Goal: Task Accomplishment & Management: Manage account settings

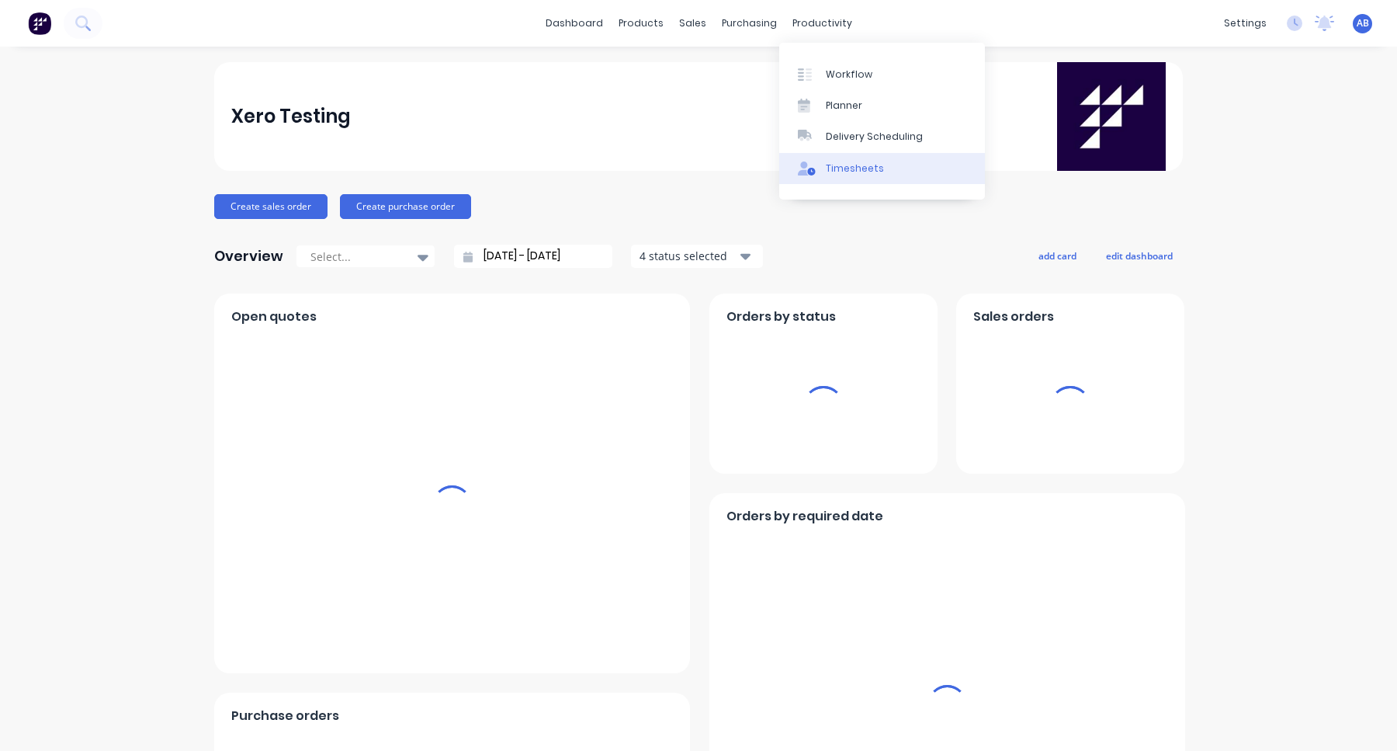
click at [834, 169] on div "Timesheets" at bounding box center [855, 168] width 58 height 14
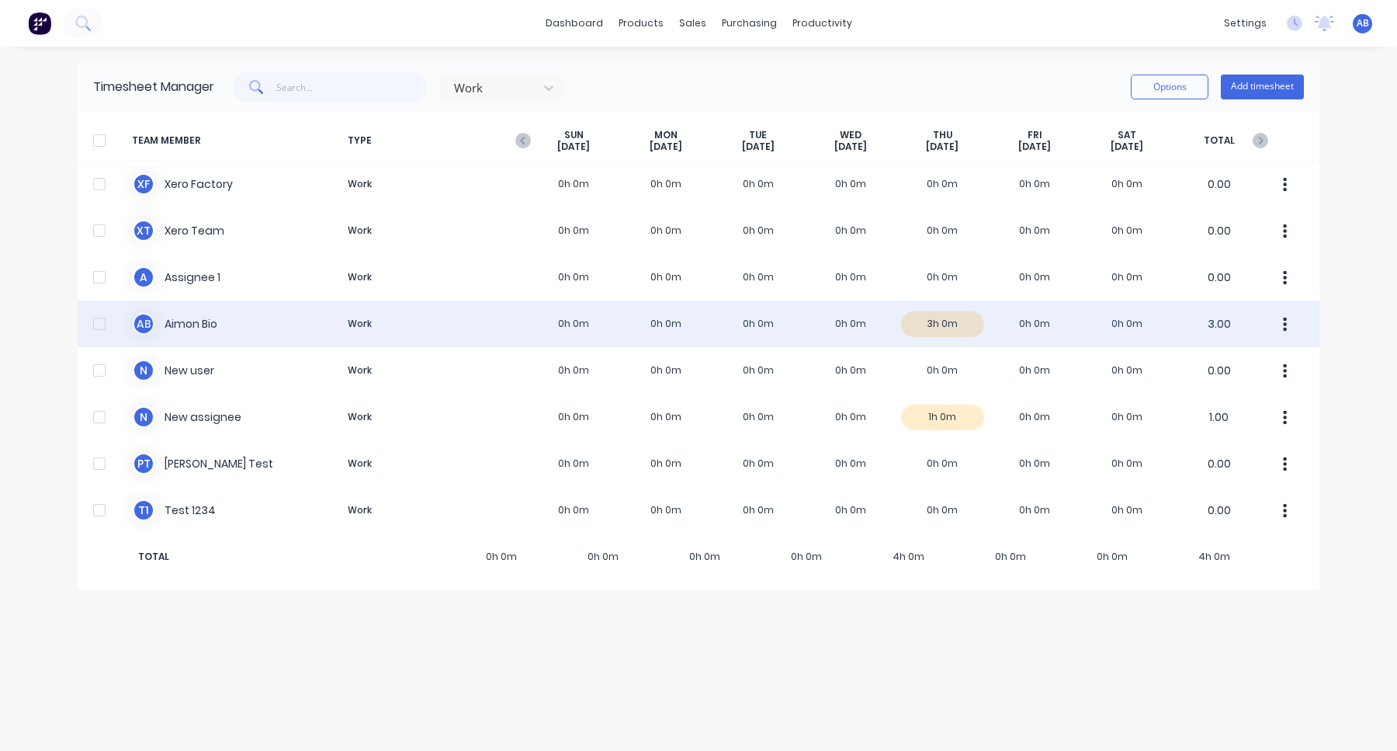
click at [756, 324] on div "A B Aimon Bio Work 0h 0m 0h 0m 0h 0m 0h 0m 3h 0m 0h 0m 0h 0m 3.00" at bounding box center [699, 323] width 1242 height 47
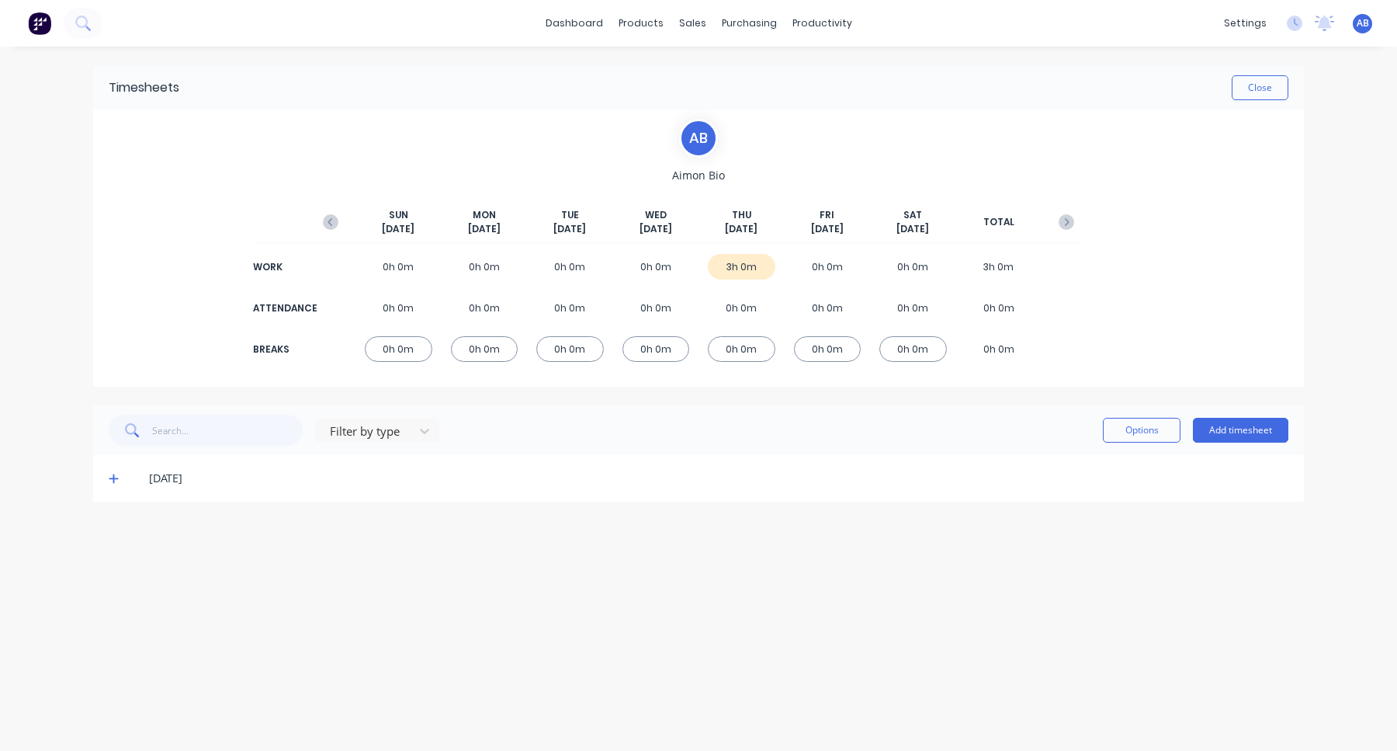
click at [111, 482] on icon at bounding box center [114, 478] width 10 height 11
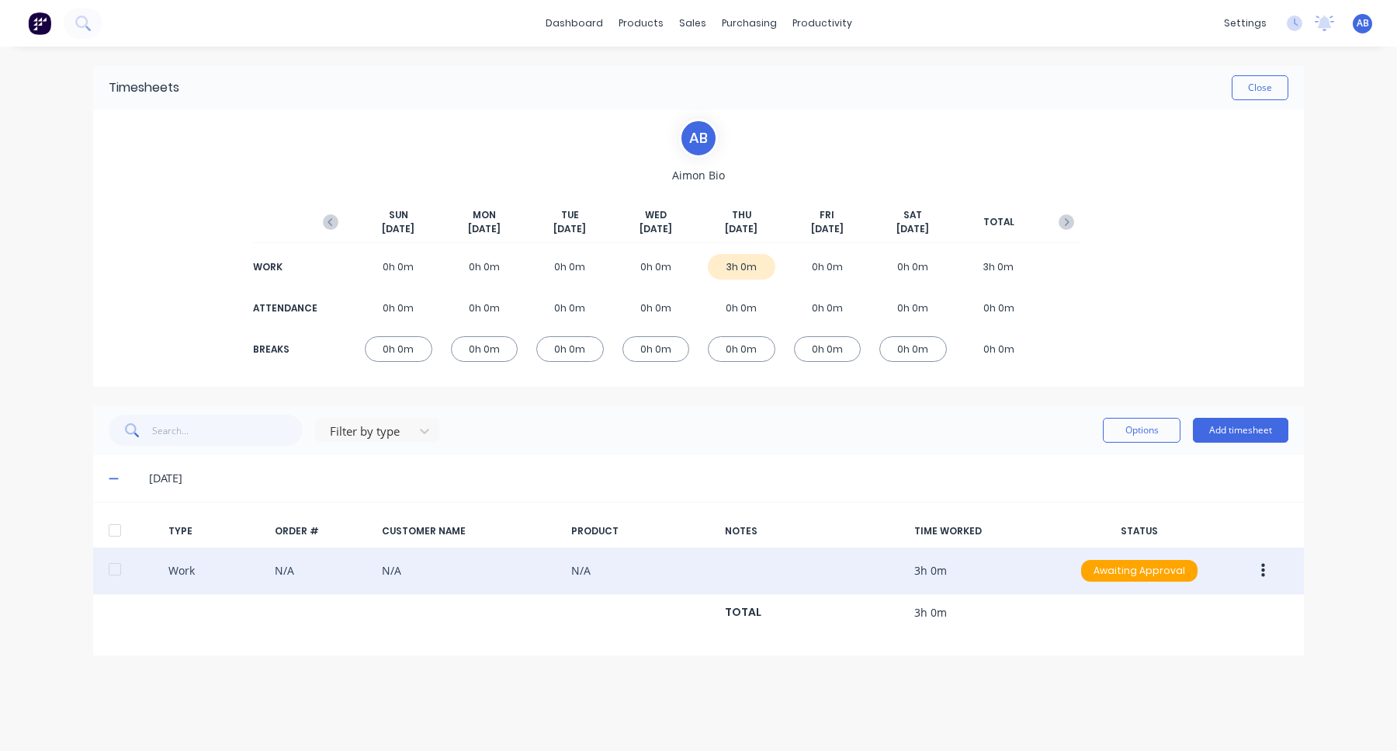
click at [1264, 574] on icon "button" at bounding box center [1263, 571] width 4 height 14
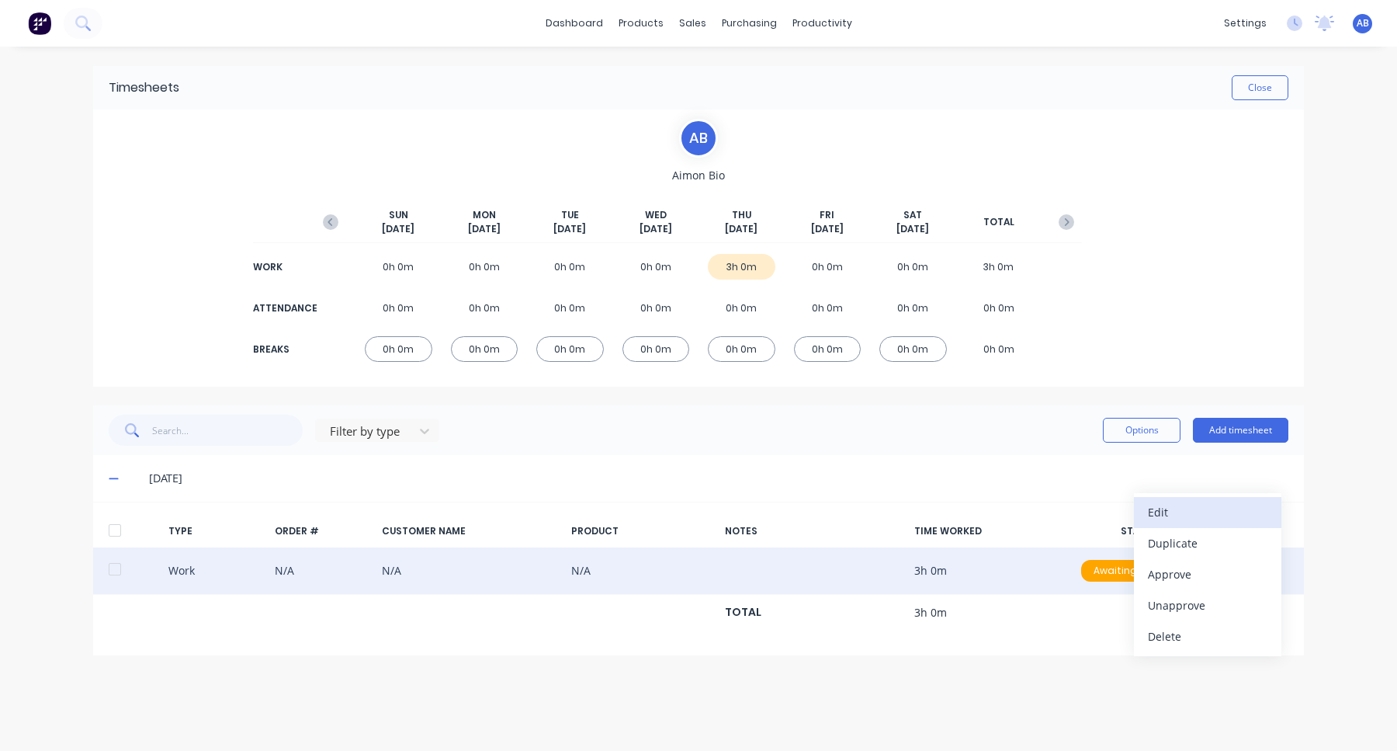
click at [1208, 516] on div "Edit" at bounding box center [1208, 512] width 120 height 23
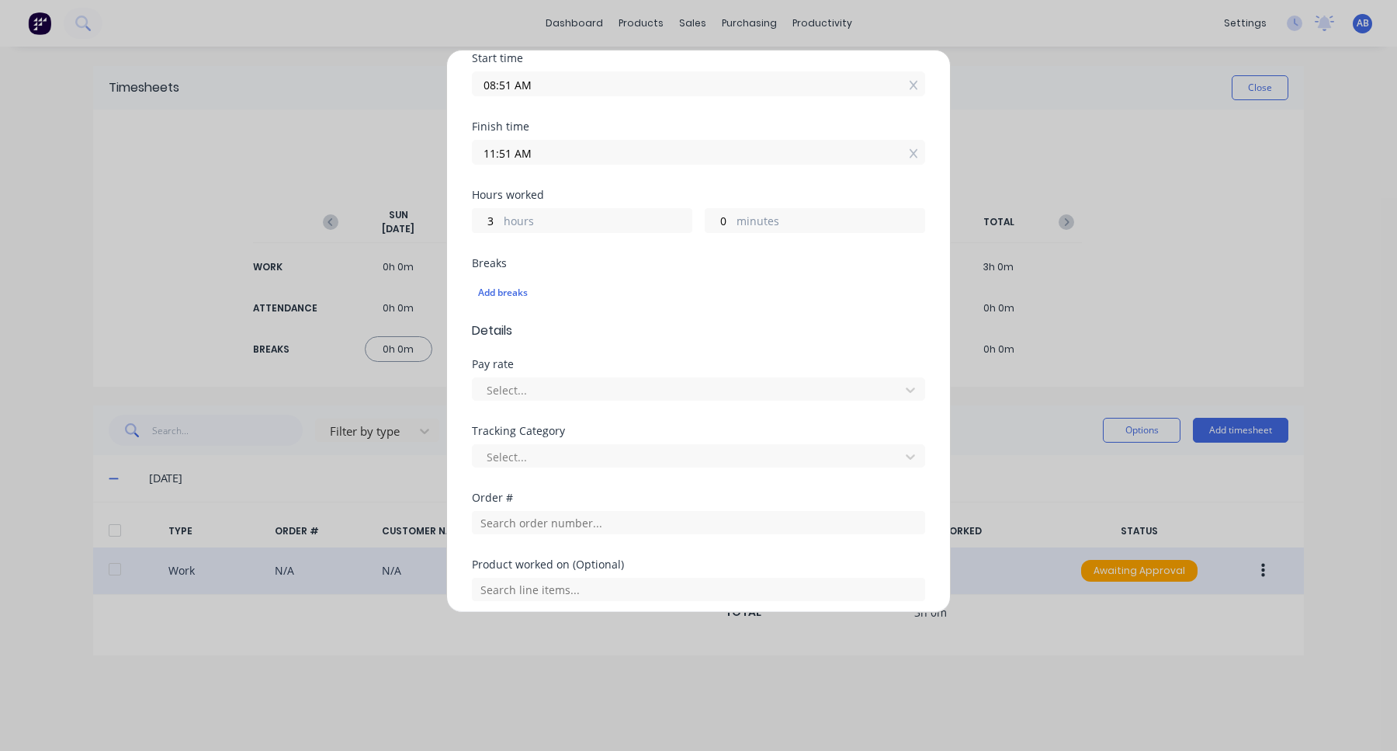
scroll to position [343, 0]
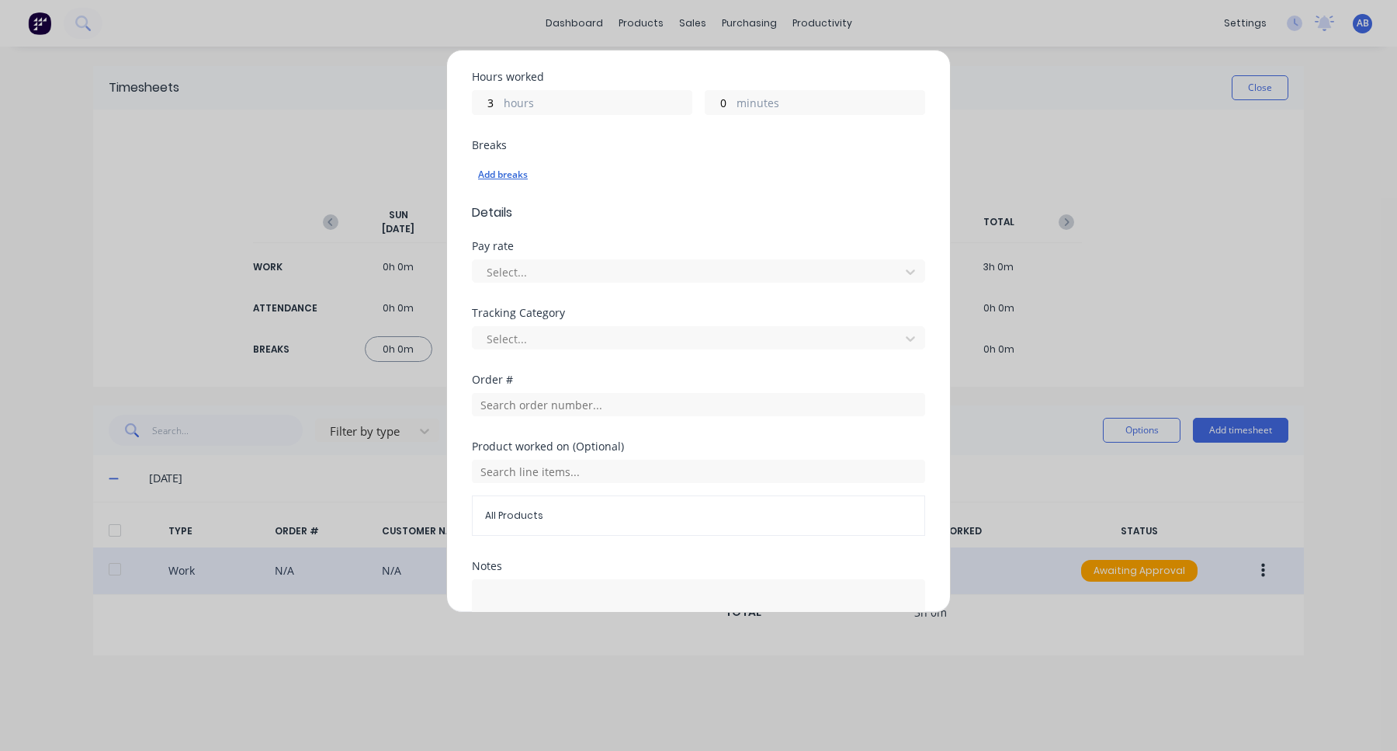
click at [504, 182] on div "Add breaks" at bounding box center [698, 175] width 441 height 20
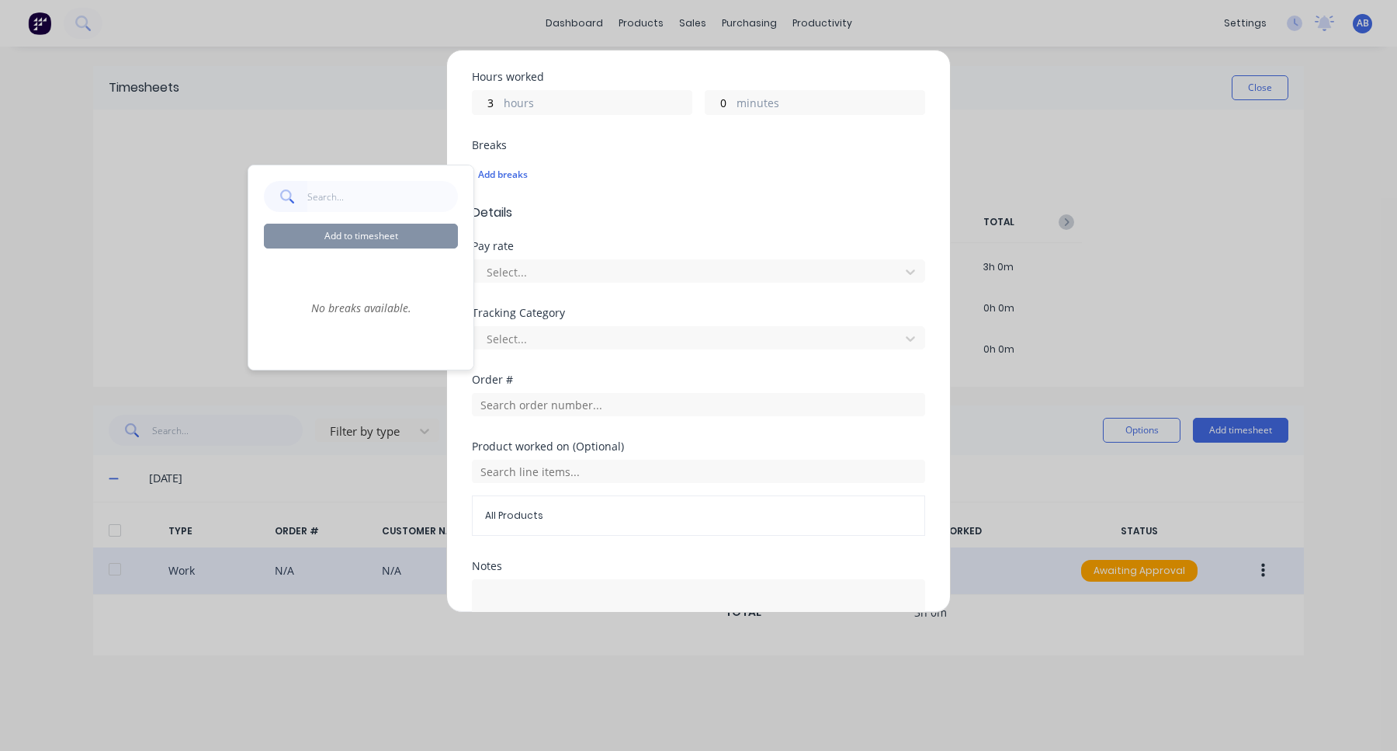
scroll to position [0, 0]
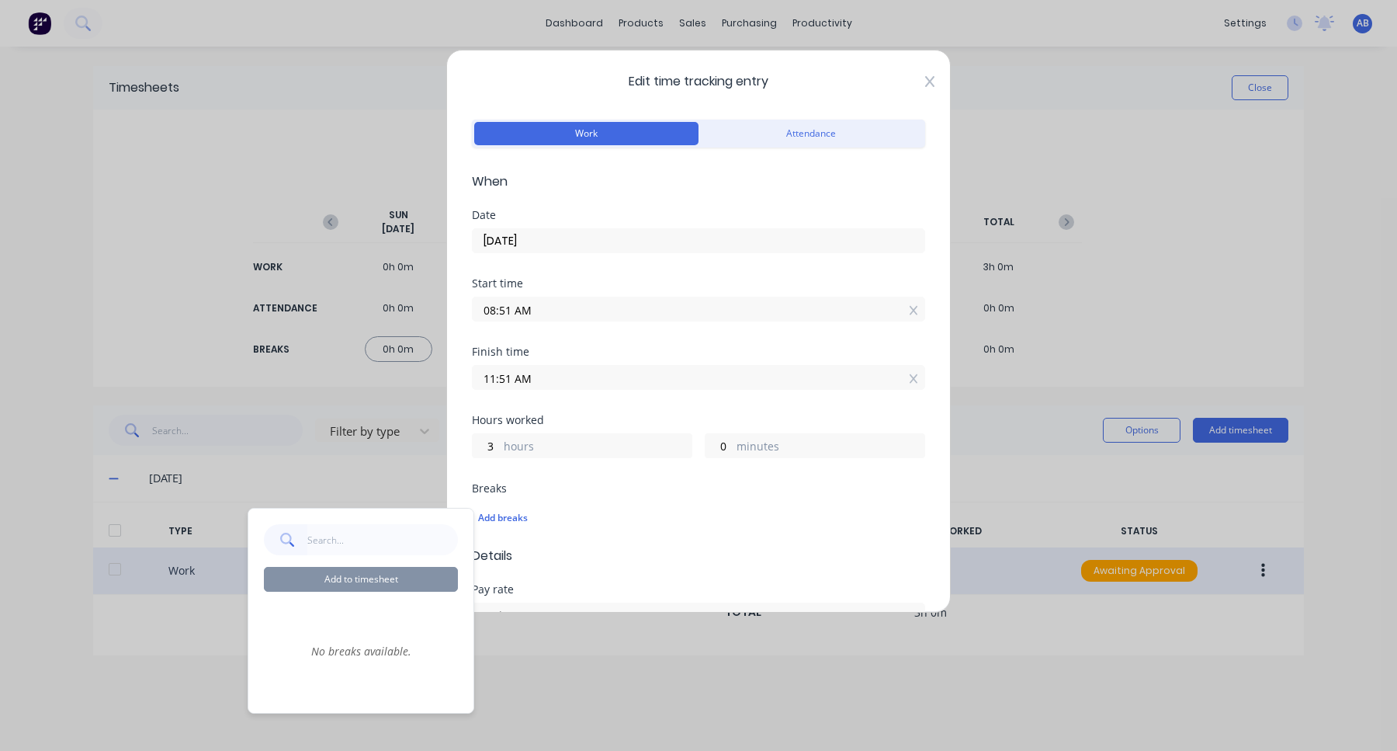
click at [931, 81] on icon at bounding box center [929, 81] width 9 height 11
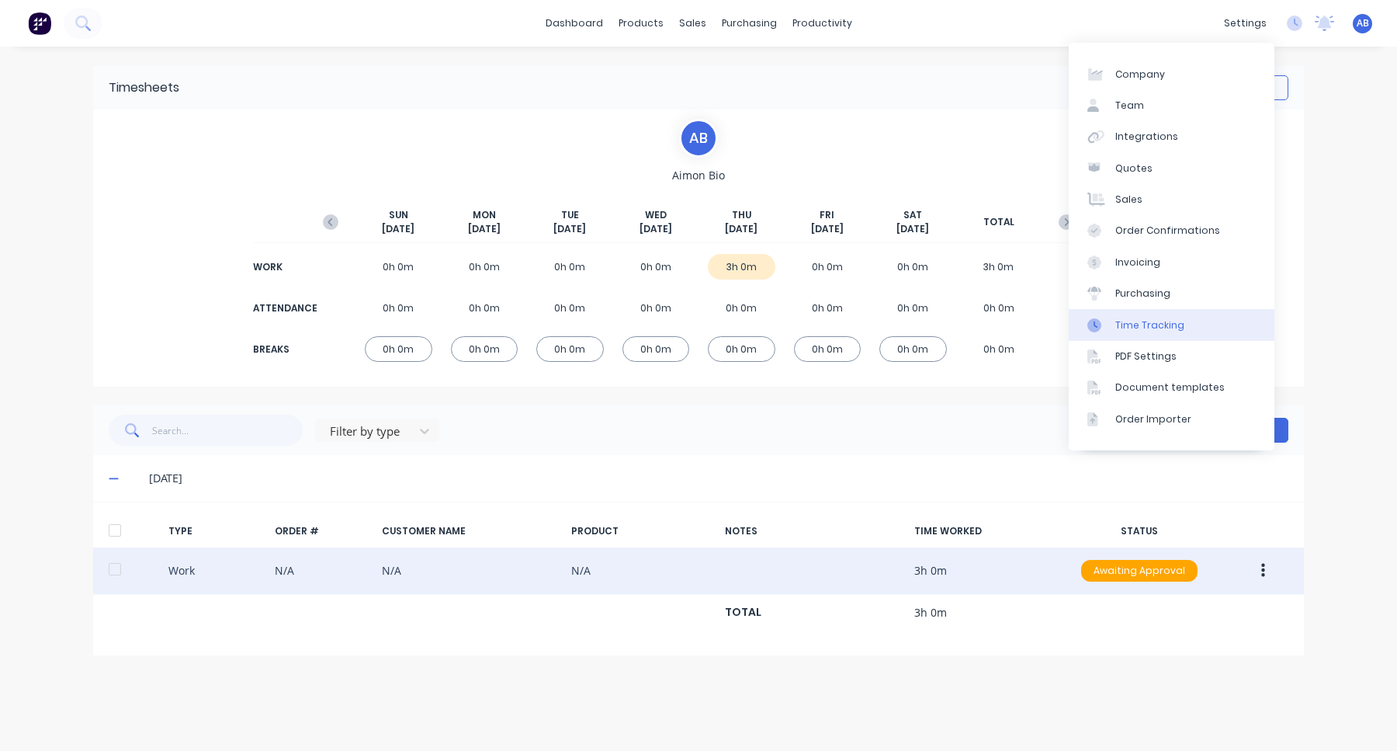
click at [1149, 324] on div "Time Tracking" at bounding box center [1149, 325] width 69 height 14
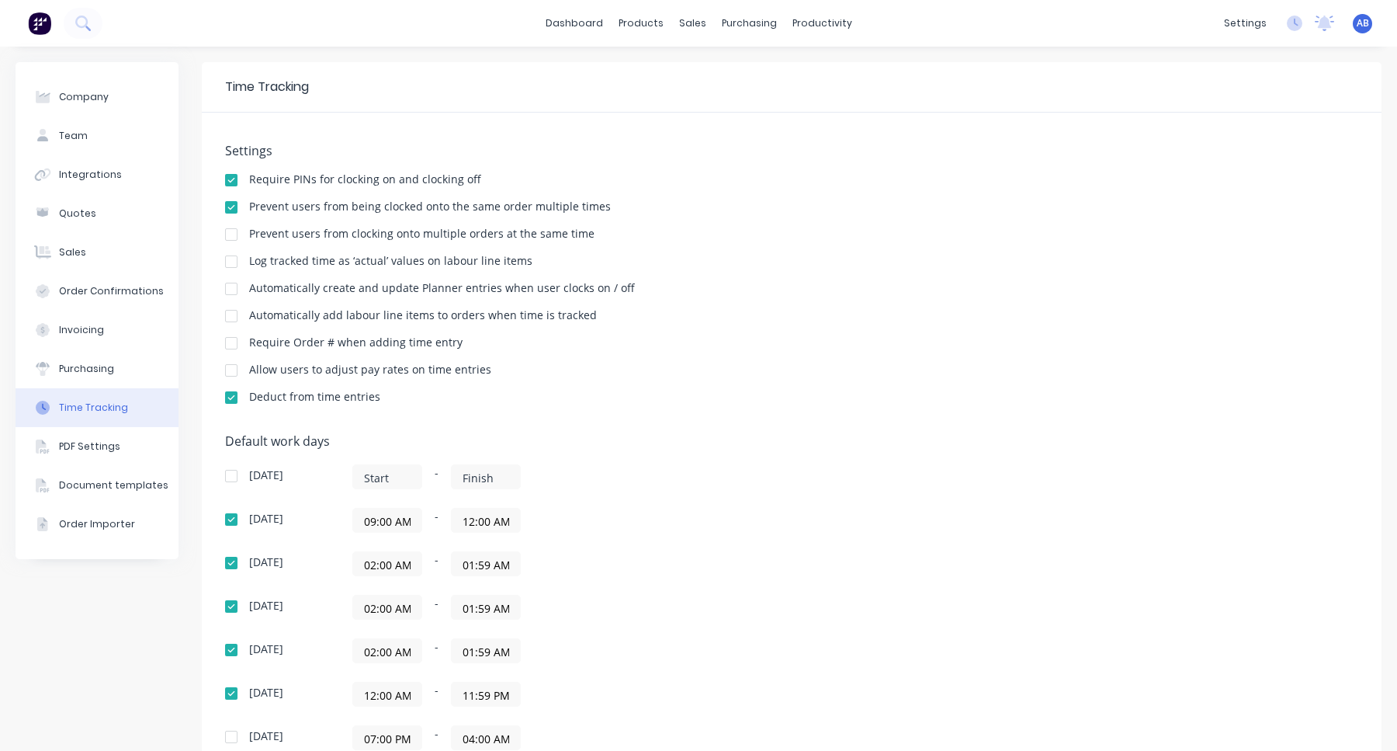
scroll to position [202, 0]
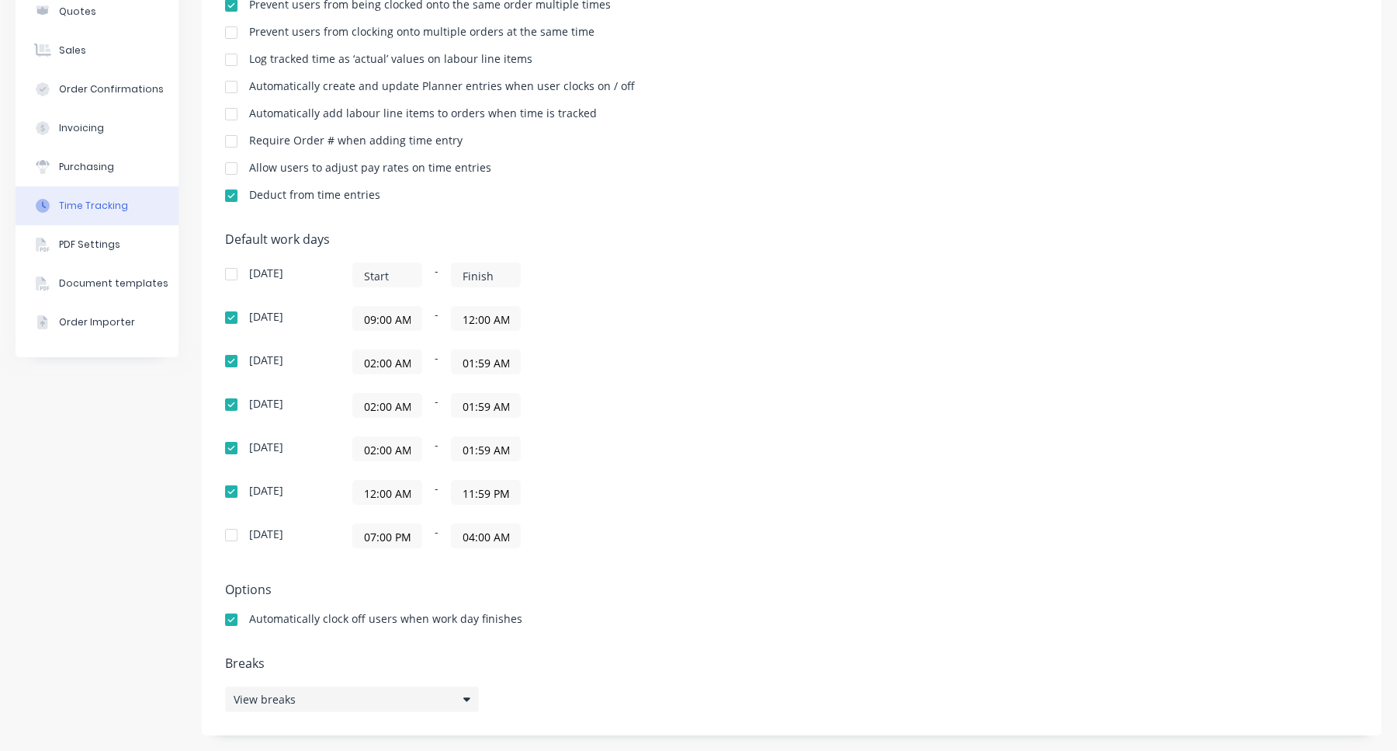
click at [327, 702] on div "View breaks" at bounding box center [352, 699] width 254 height 26
click at [605, 620] on button "Add break" at bounding box center [611, 624] width 194 height 25
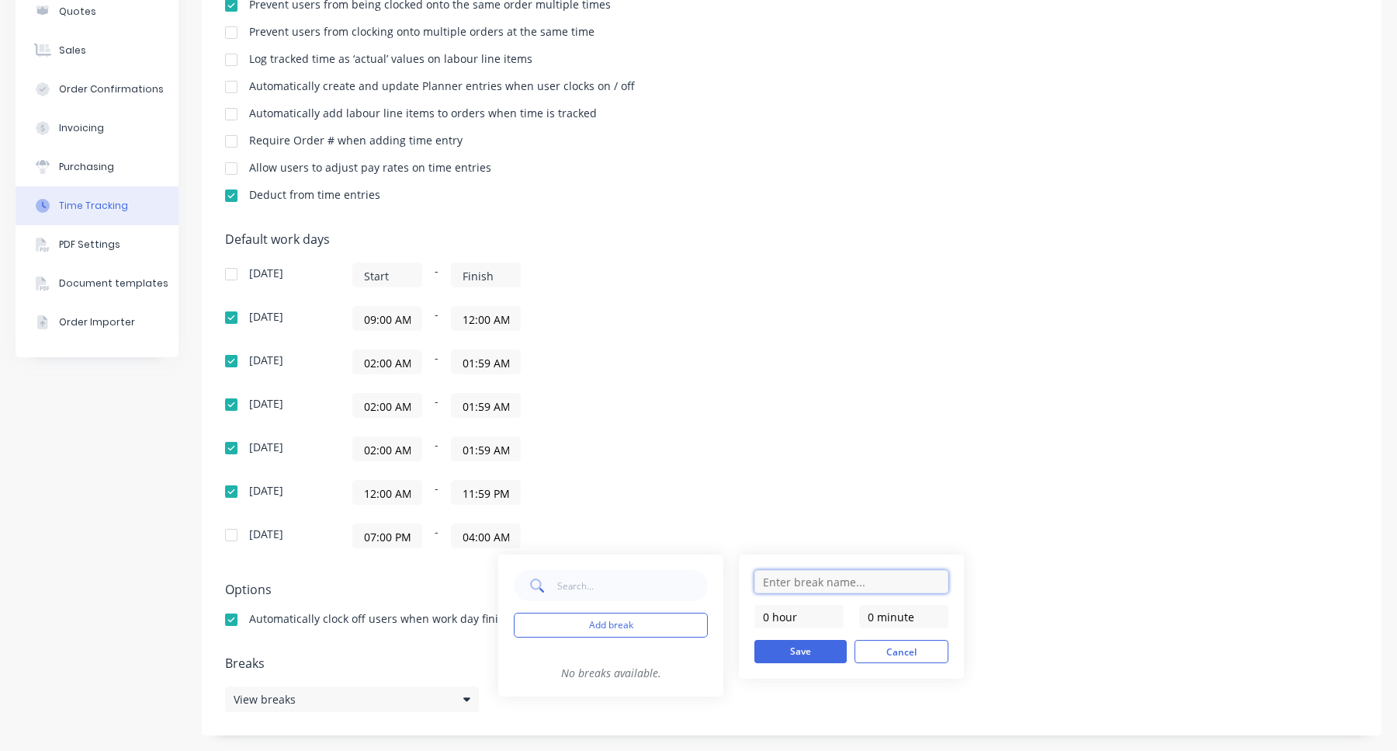
click at [784, 581] on input "text" at bounding box center [851, 581] width 194 height 23
type input "Sample"
click at [871, 616] on input "0 minute" at bounding box center [903, 616] width 89 height 23
type input "30 minutes"
click at [815, 651] on button "Save" at bounding box center [800, 651] width 92 height 23
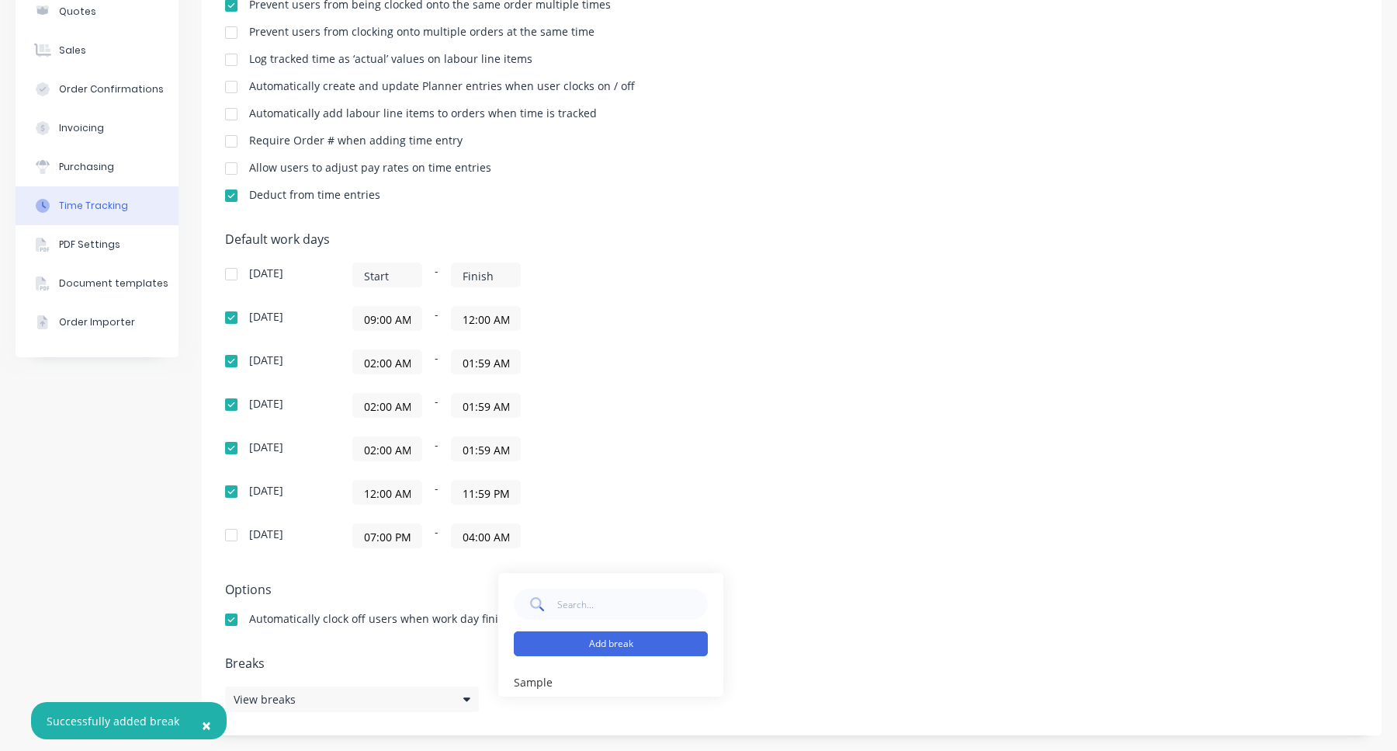
click at [657, 646] on button "Add break" at bounding box center [611, 643] width 194 height 25
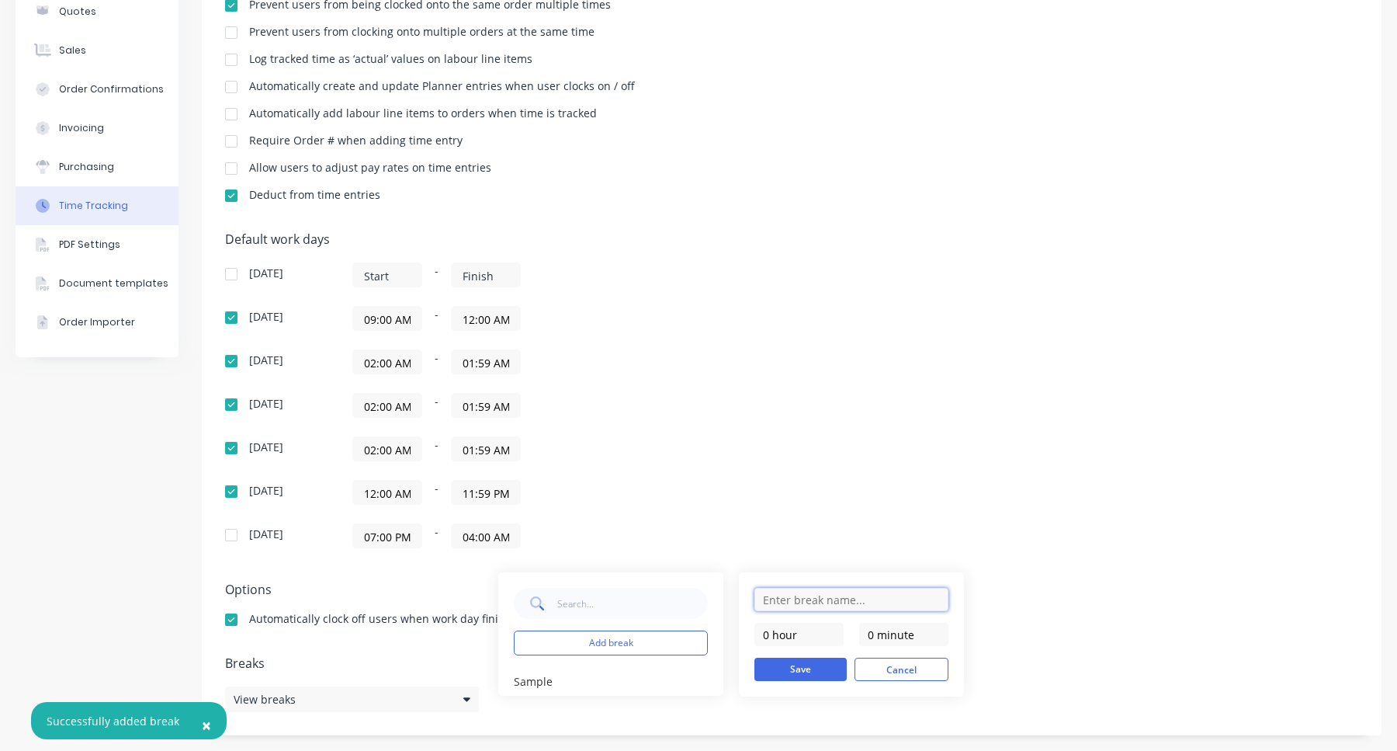
click at [827, 596] on input "text" at bounding box center [851, 599] width 194 height 23
type input "Sample 2"
click at [880, 635] on input "0 minute" at bounding box center [903, 634] width 89 height 23
click at [823, 629] on input "0 hour" at bounding box center [798, 634] width 89 height 23
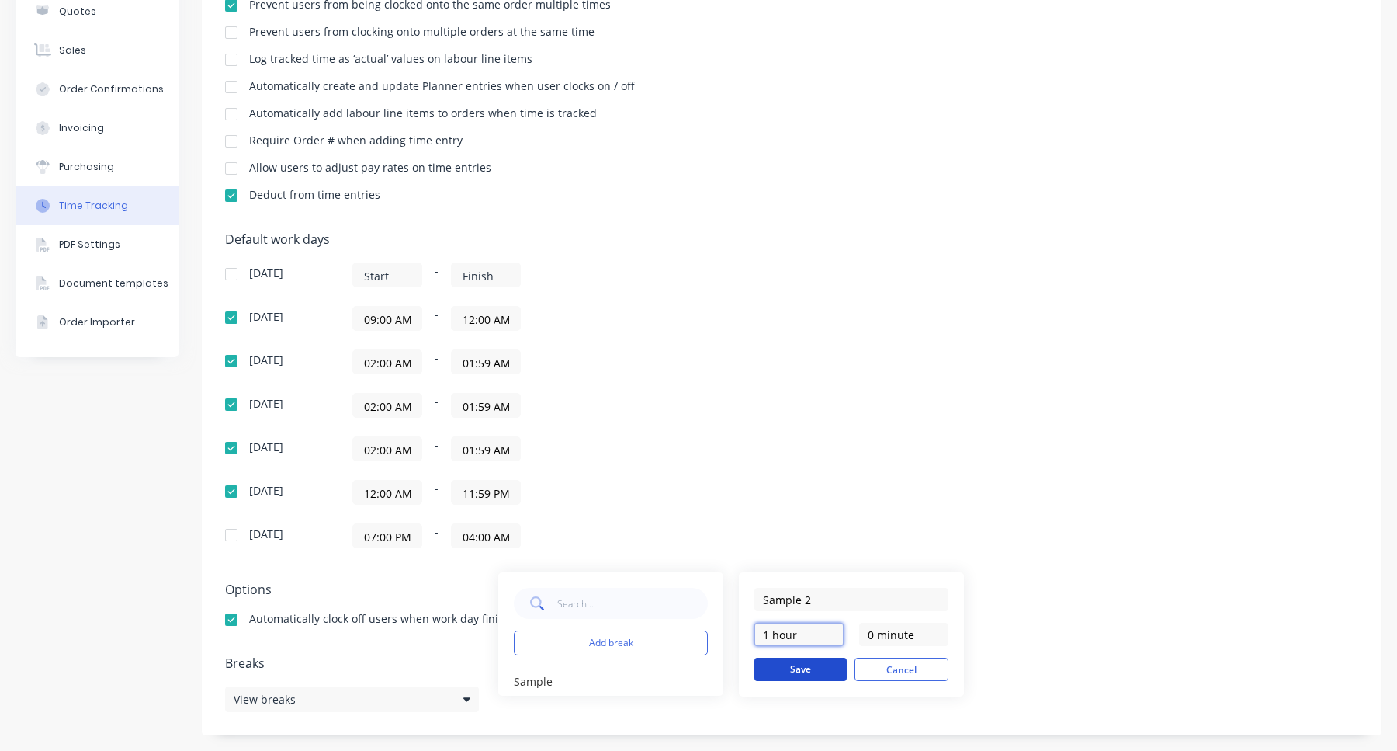
type input "1 hour"
click at [817, 661] on button "Save" at bounding box center [800, 668] width 92 height 23
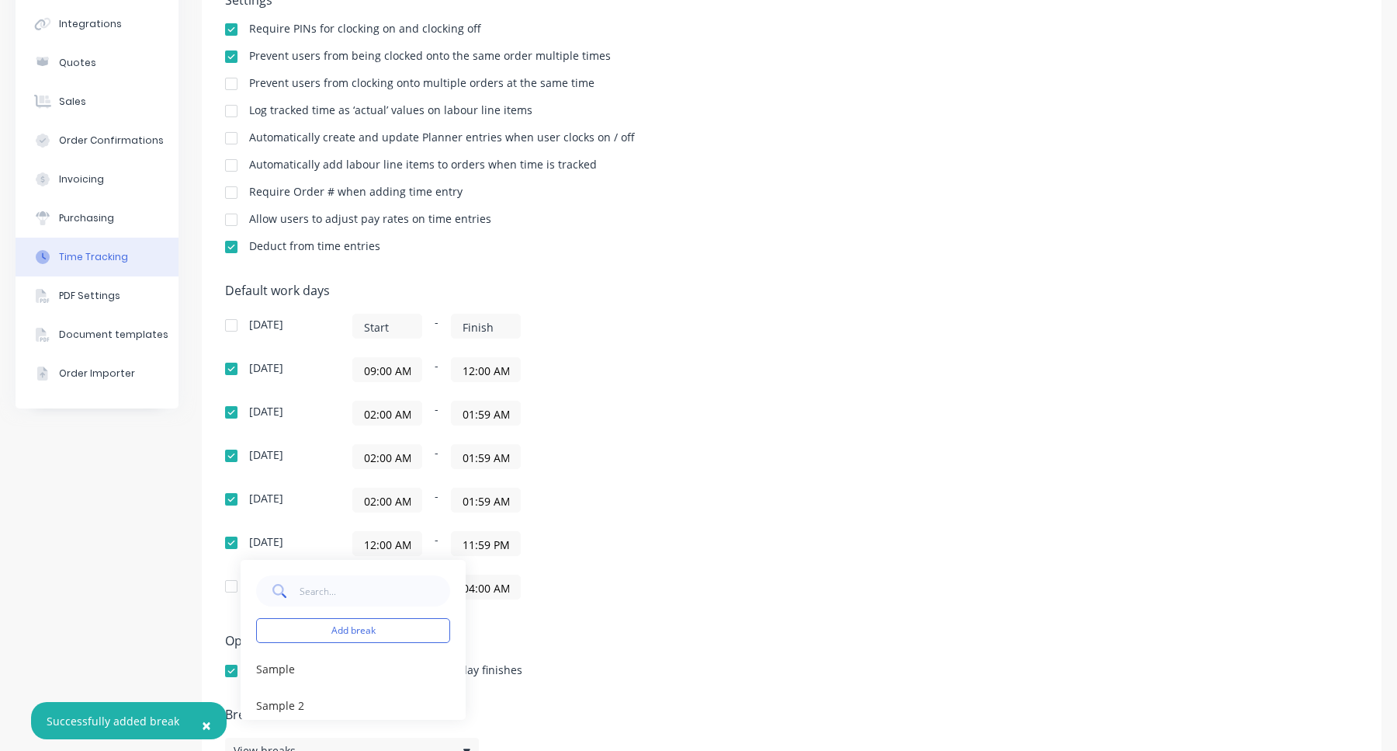
scroll to position [144, 0]
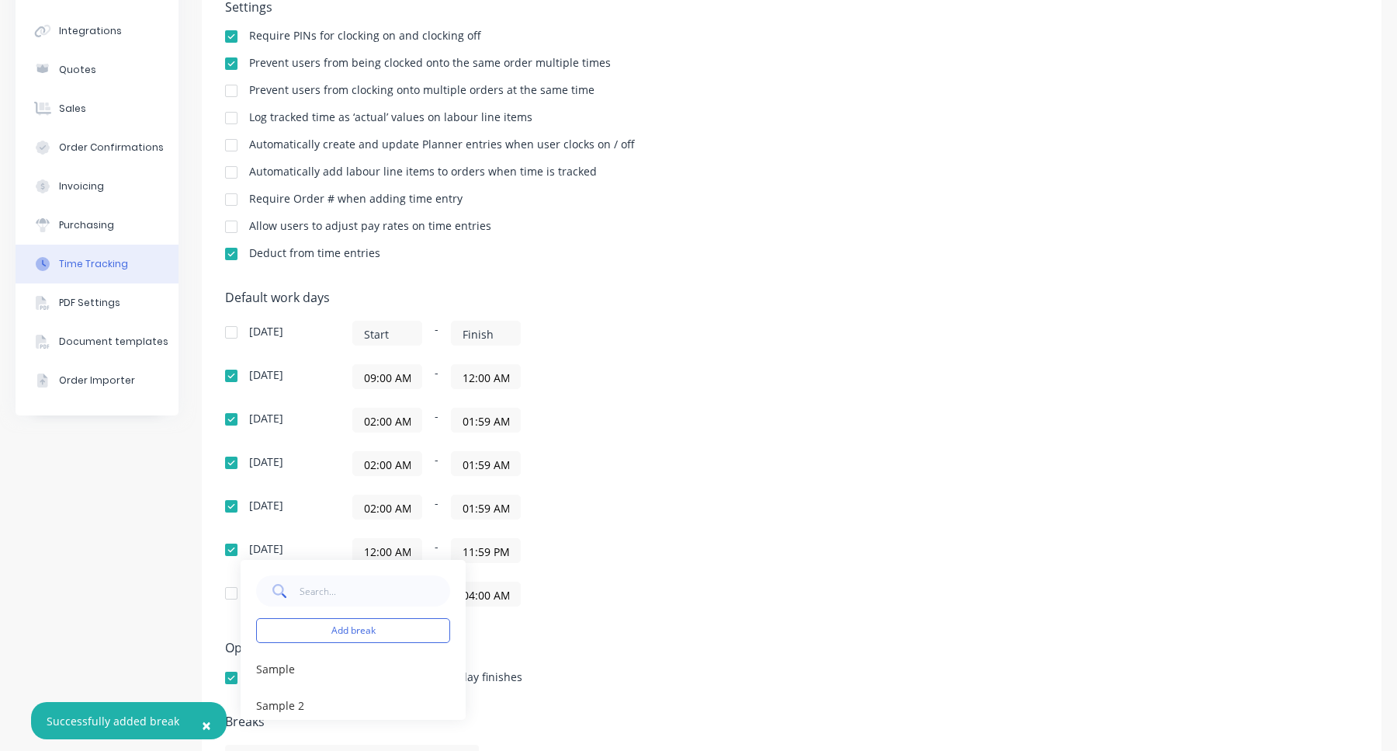
click at [893, 400] on div "Default work days [DATE] - [DATE] 09:00 AM - 12:00 AM [DATE] 02:00 AM - 01:59 A…" at bounding box center [791, 457] width 1133 height 335
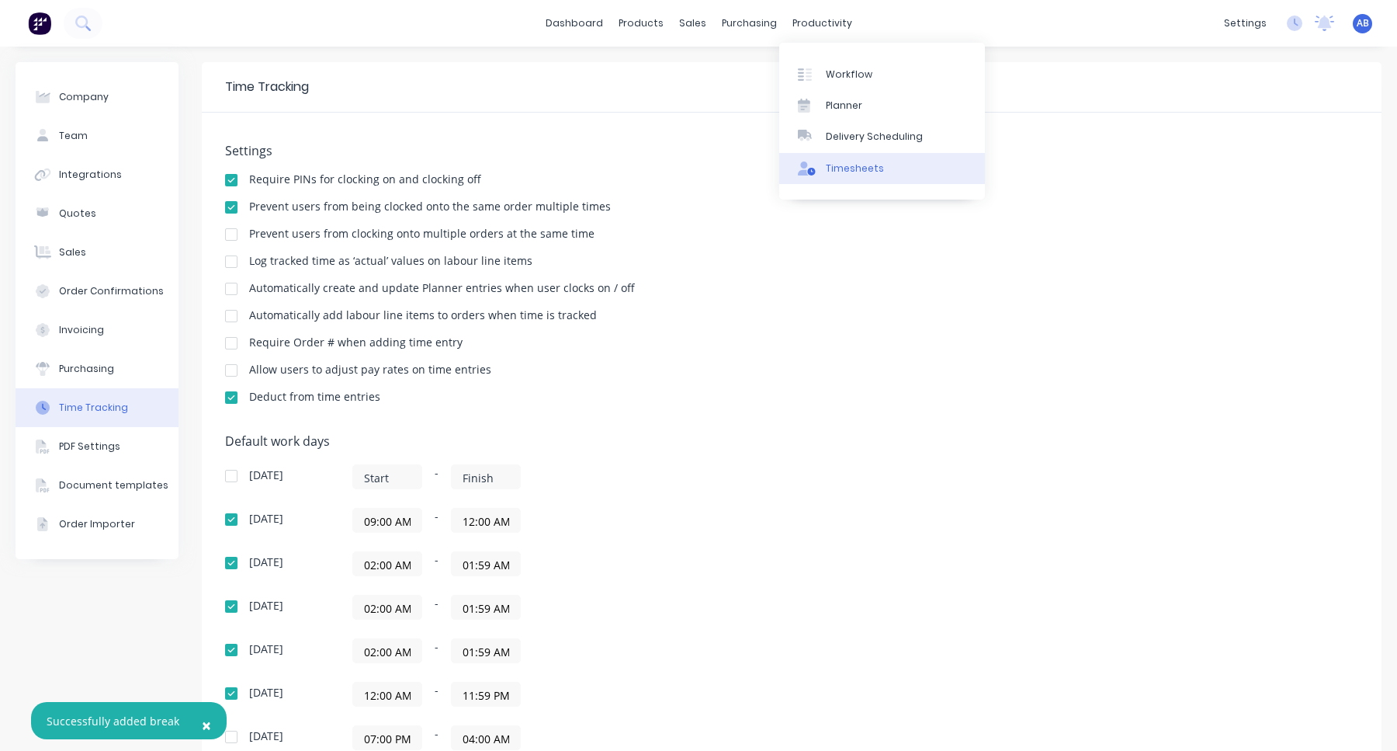
click at [837, 168] on div "Timesheets" at bounding box center [855, 168] width 58 height 14
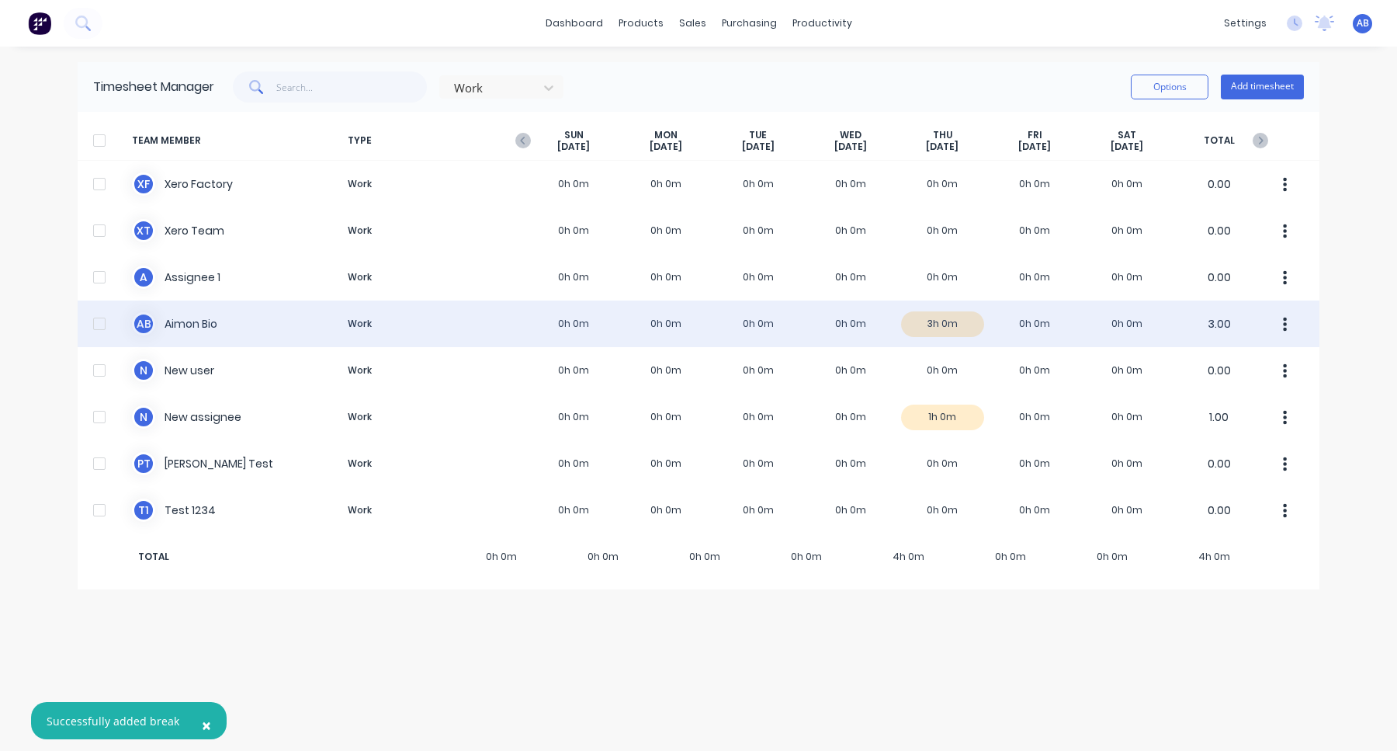
click at [835, 328] on div "A B Aimon Bio Work 0h 0m 0h 0m 0h 0m 0h 0m 3h 0m 0h 0m 0h 0m 3.00" at bounding box center [699, 323] width 1242 height 47
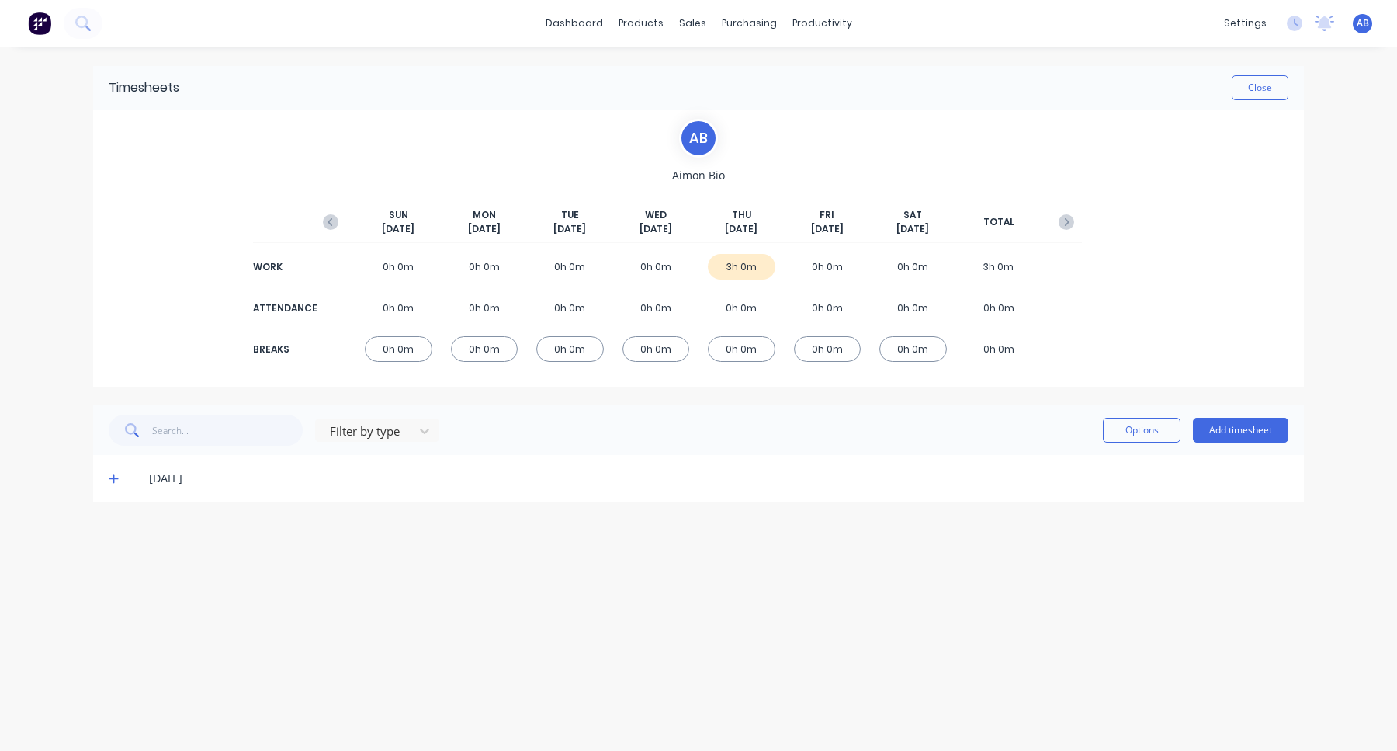
click at [111, 487] on div "[DATE]" at bounding box center [698, 478] width 1211 height 47
click at [111, 479] on icon at bounding box center [114, 478] width 10 height 11
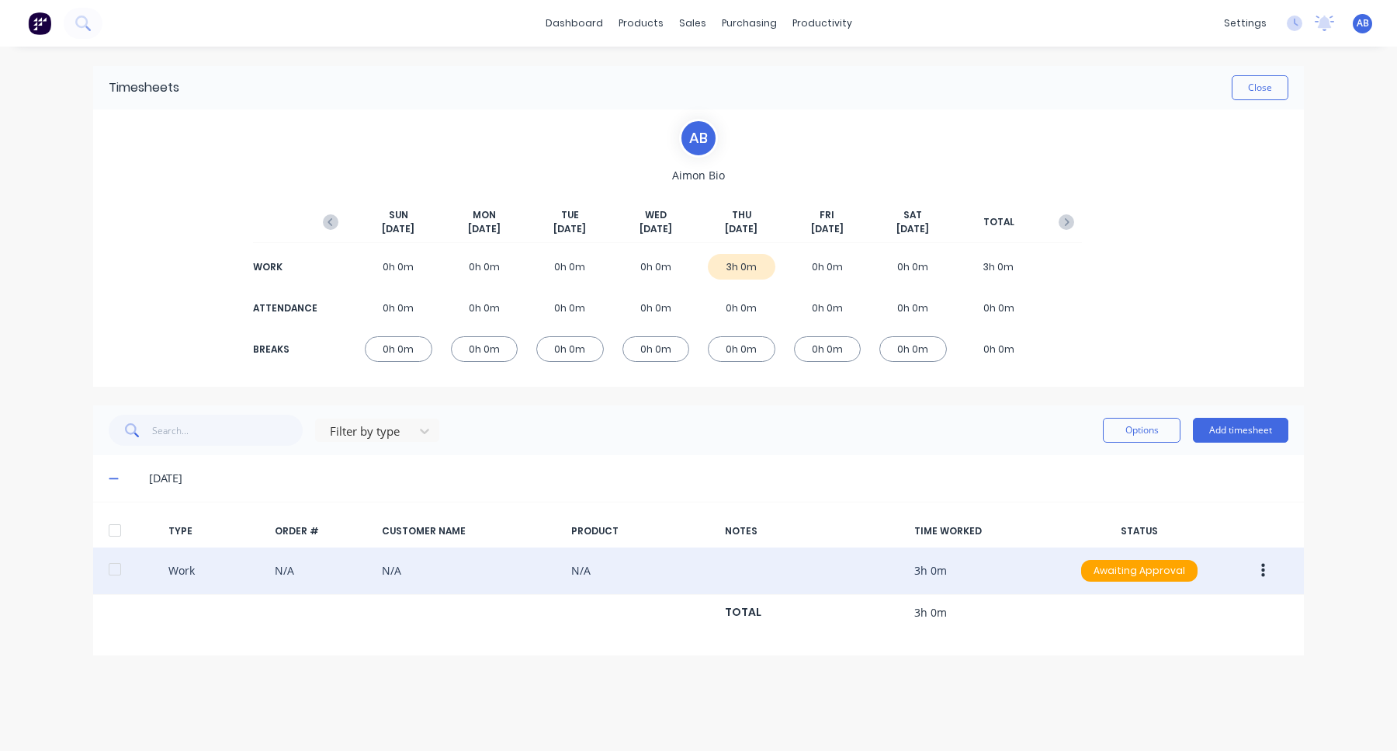
click at [1278, 576] on button "button" at bounding box center [1263, 571] width 36 height 28
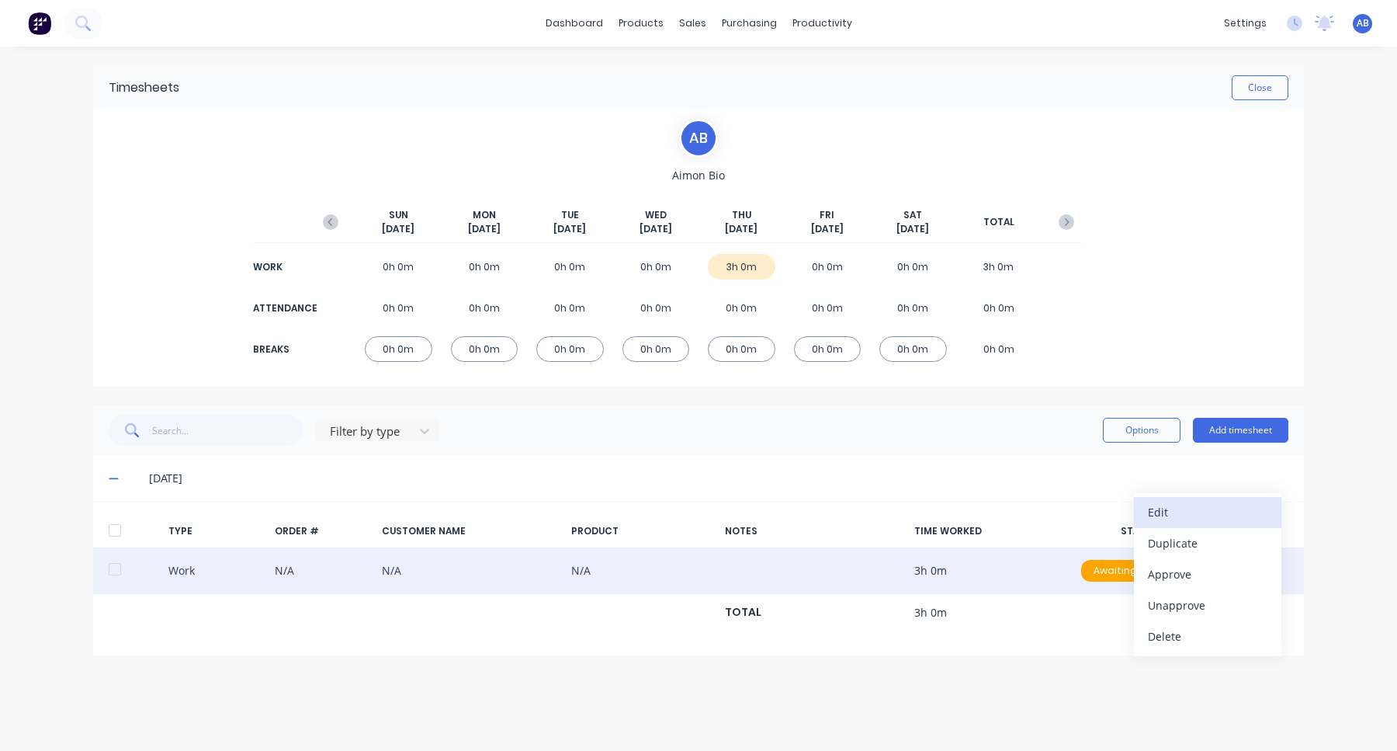
click at [1230, 512] on div "Edit" at bounding box center [1208, 512] width 120 height 23
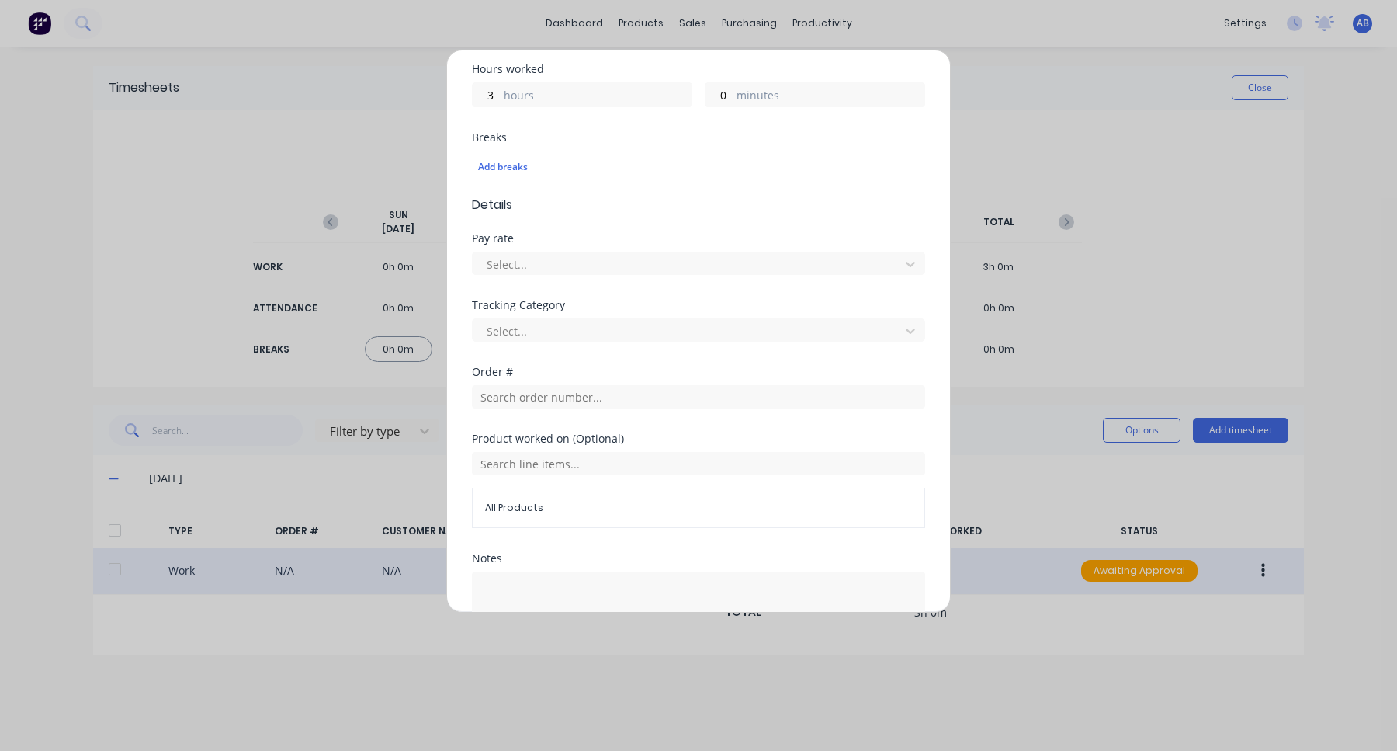
scroll to position [463, 0]
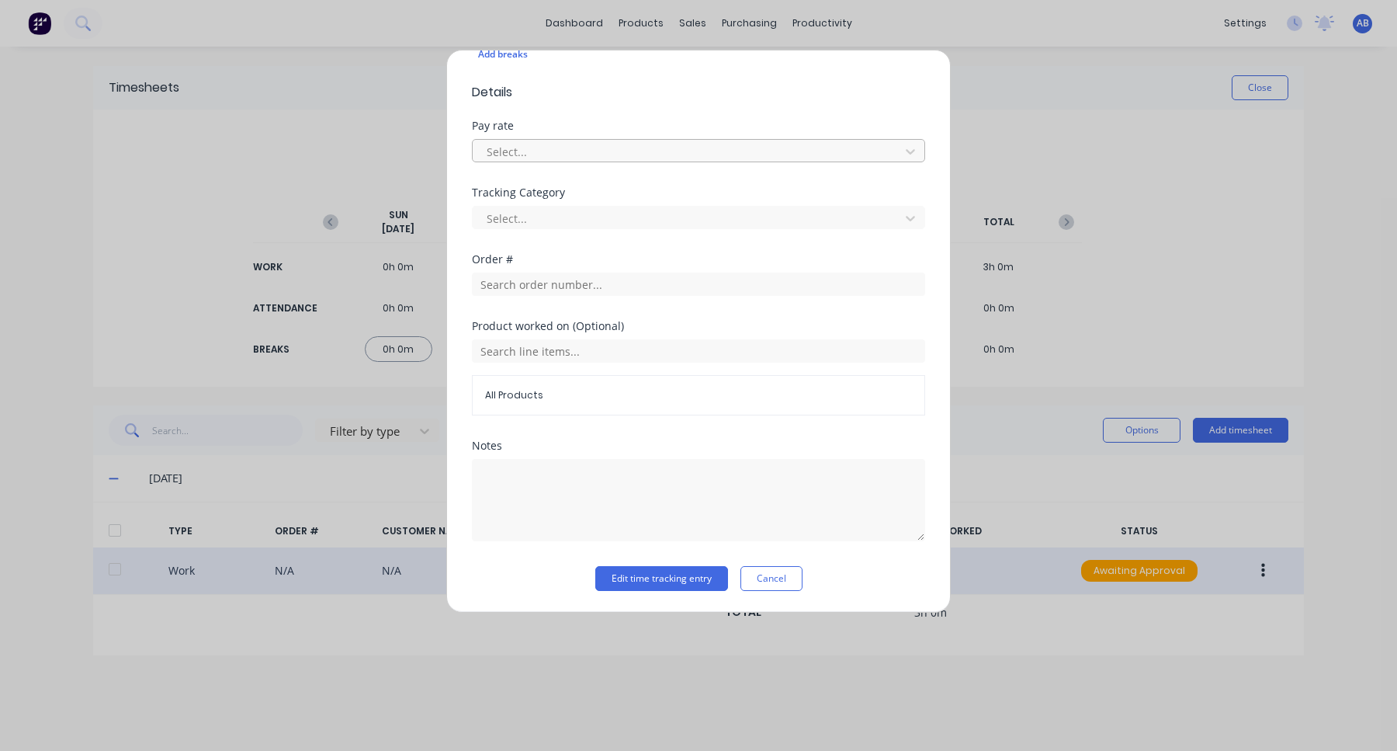
click at [720, 153] on div at bounding box center [688, 151] width 407 height 19
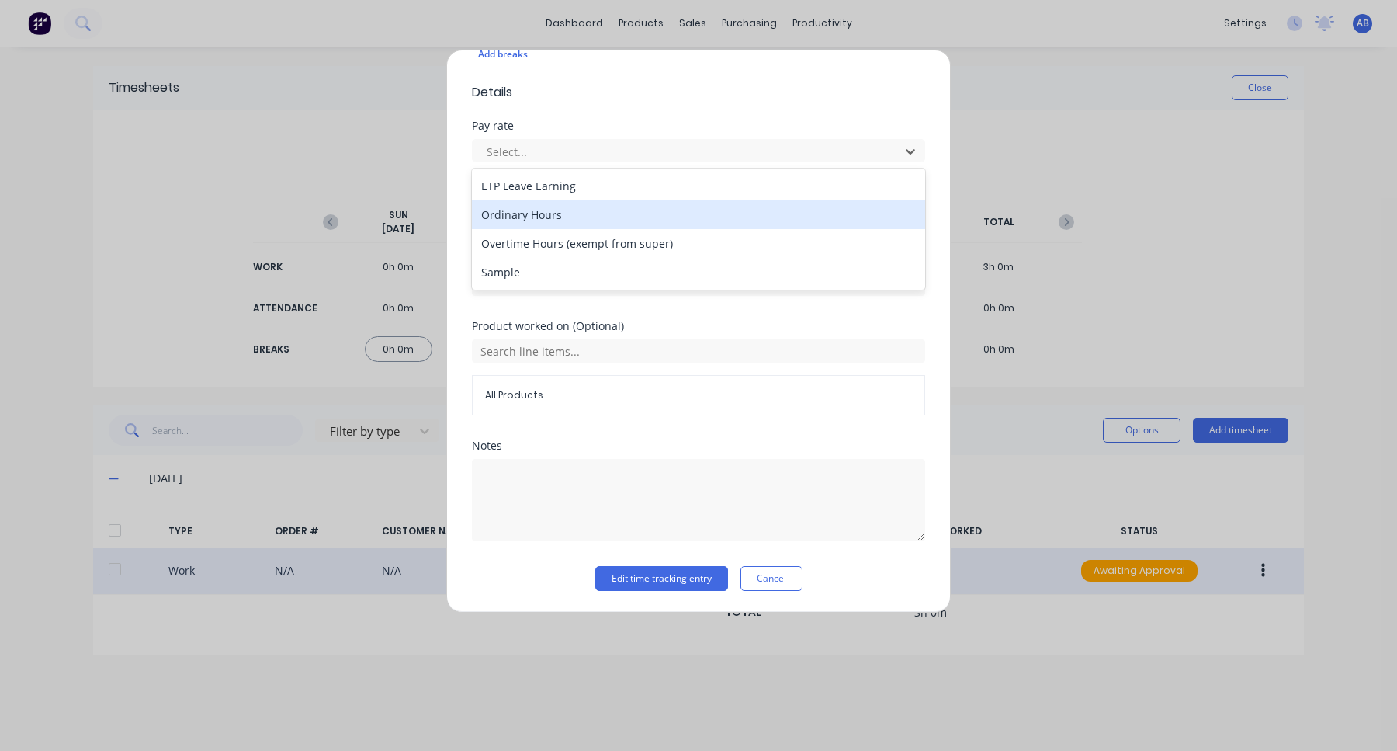
click at [683, 213] on div "Ordinary Hours" at bounding box center [698, 214] width 453 height 29
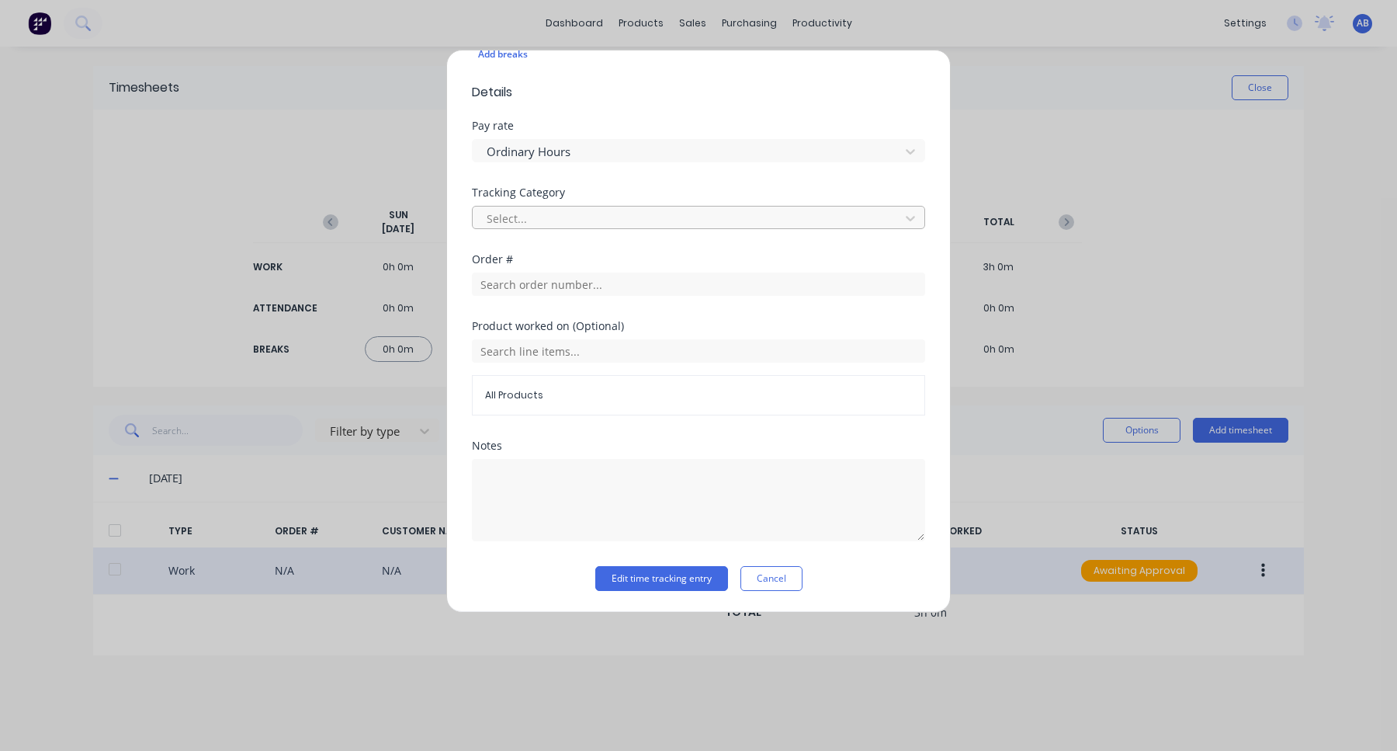
click at [680, 222] on div at bounding box center [688, 218] width 407 height 19
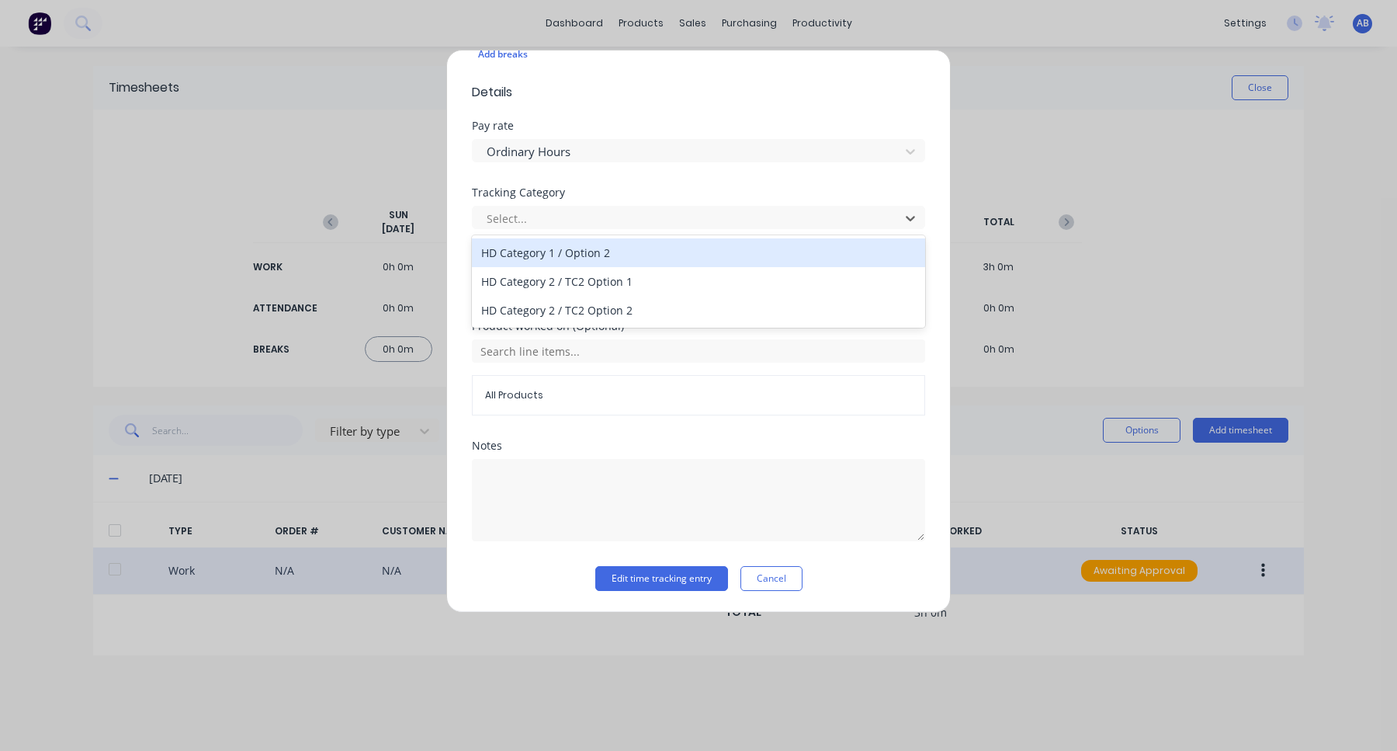
click at [659, 253] on div "HD Category 1 / Option 2" at bounding box center [698, 252] width 453 height 29
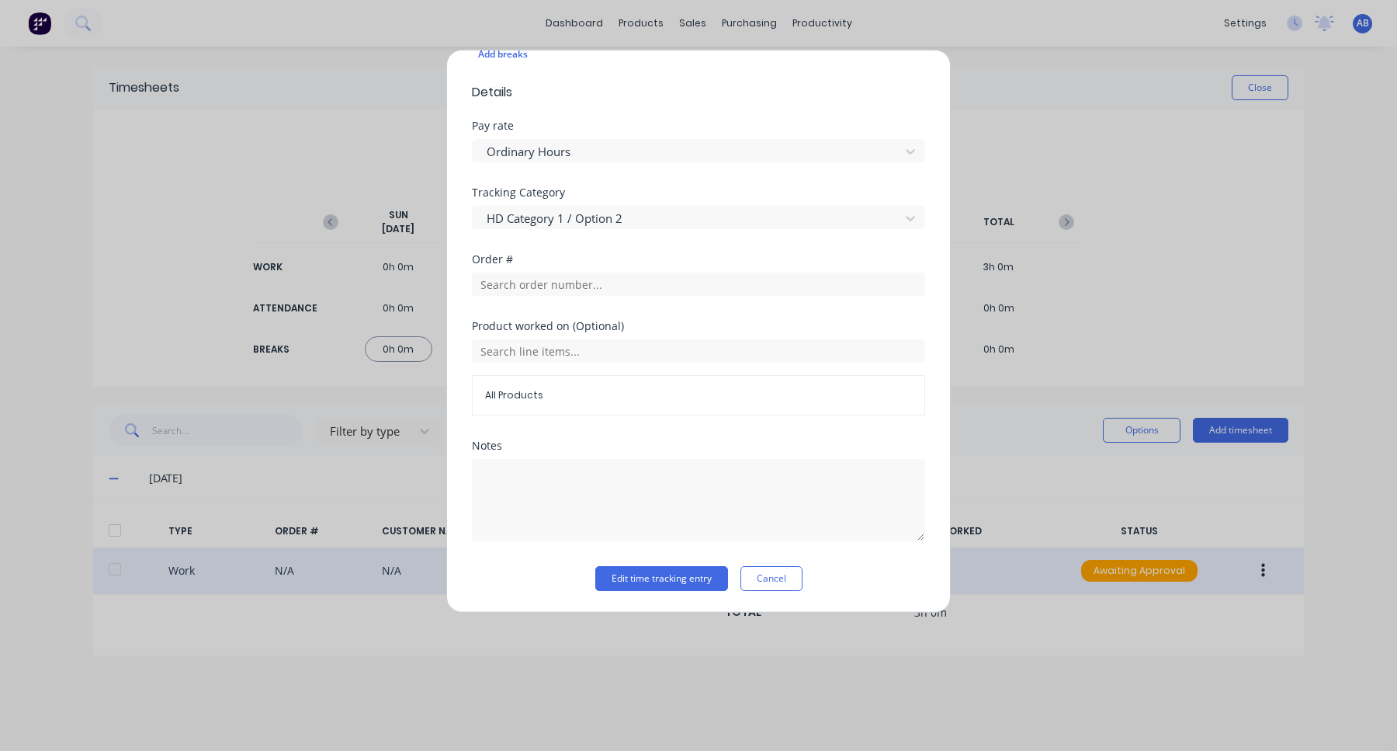
click at [650, 297] on div "Order #" at bounding box center [698, 287] width 453 height 67
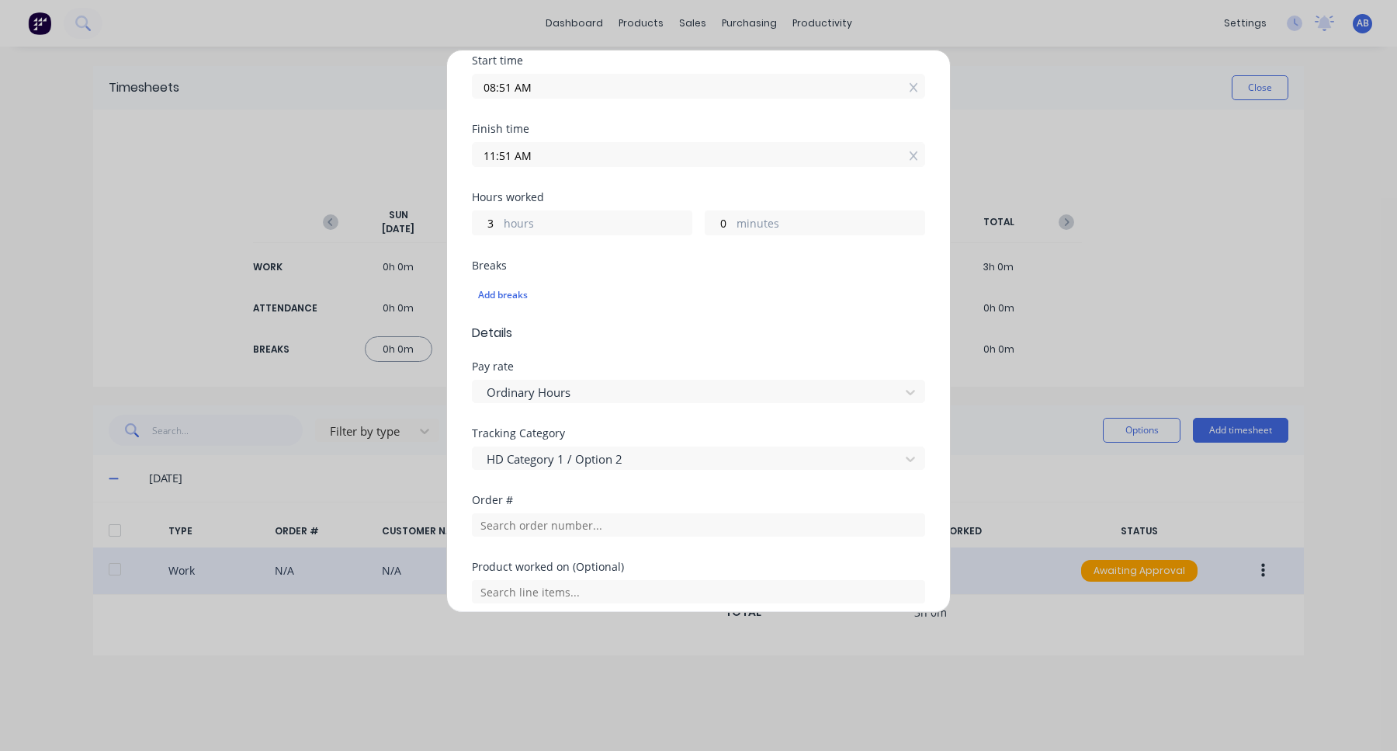
scroll to position [177, 0]
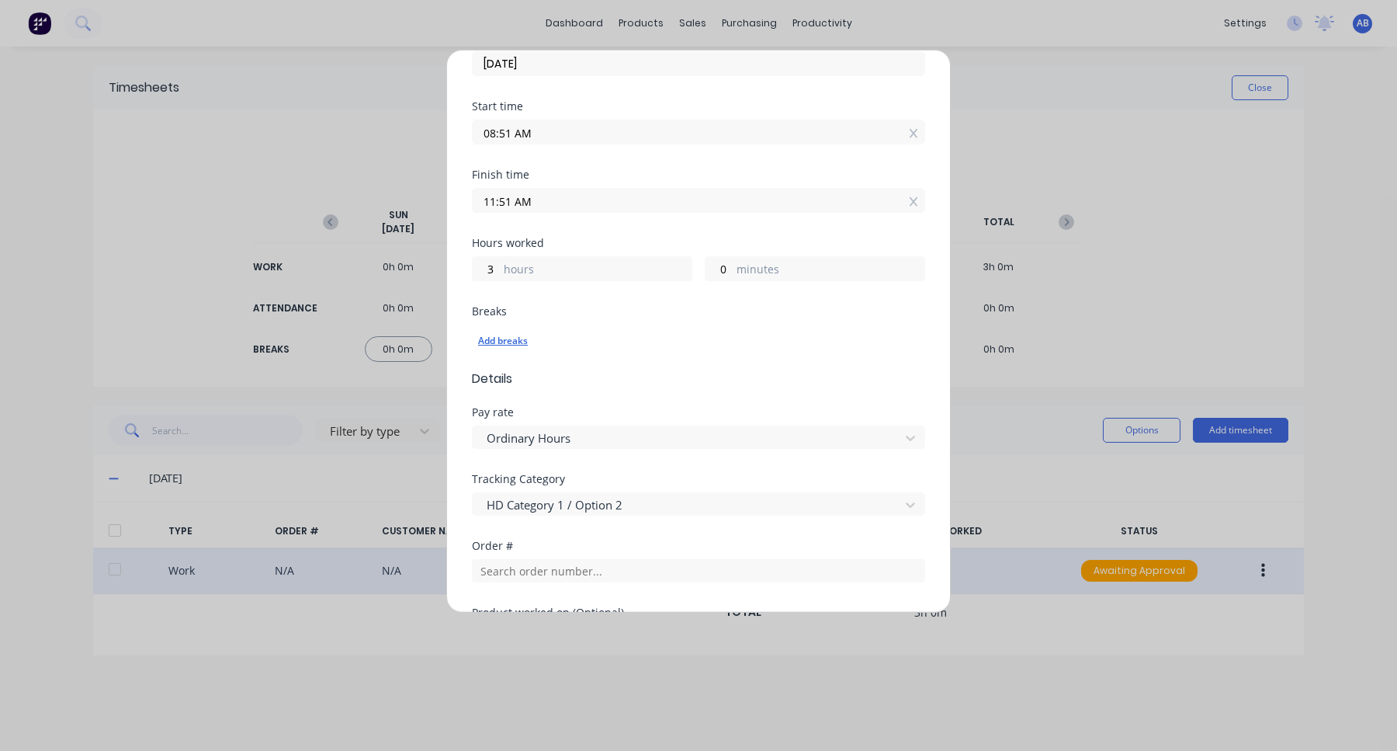
click at [516, 338] on div "Add breaks" at bounding box center [698, 341] width 441 height 20
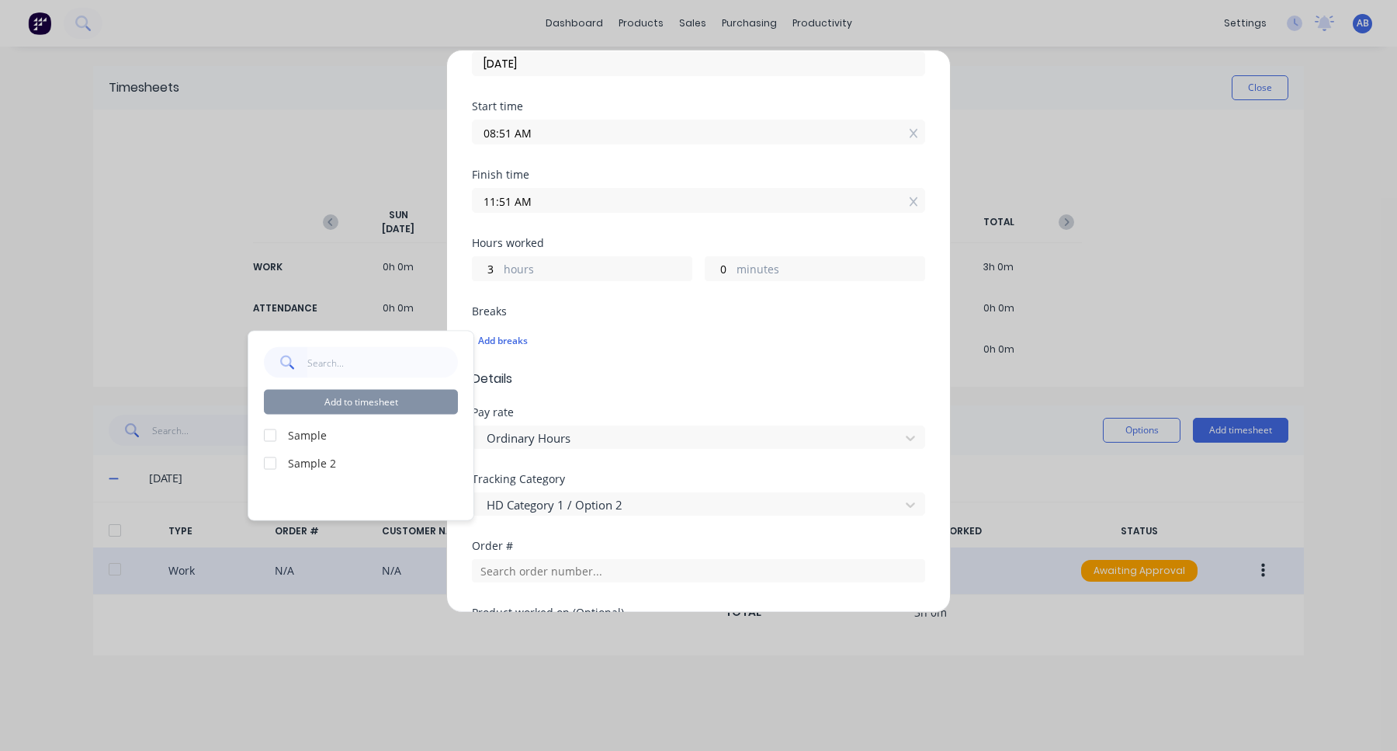
click at [273, 435] on div at bounding box center [270, 434] width 31 height 31
click at [272, 467] on div at bounding box center [270, 462] width 31 height 31
click at [351, 406] on button "Add to timesheet" at bounding box center [361, 402] width 194 height 25
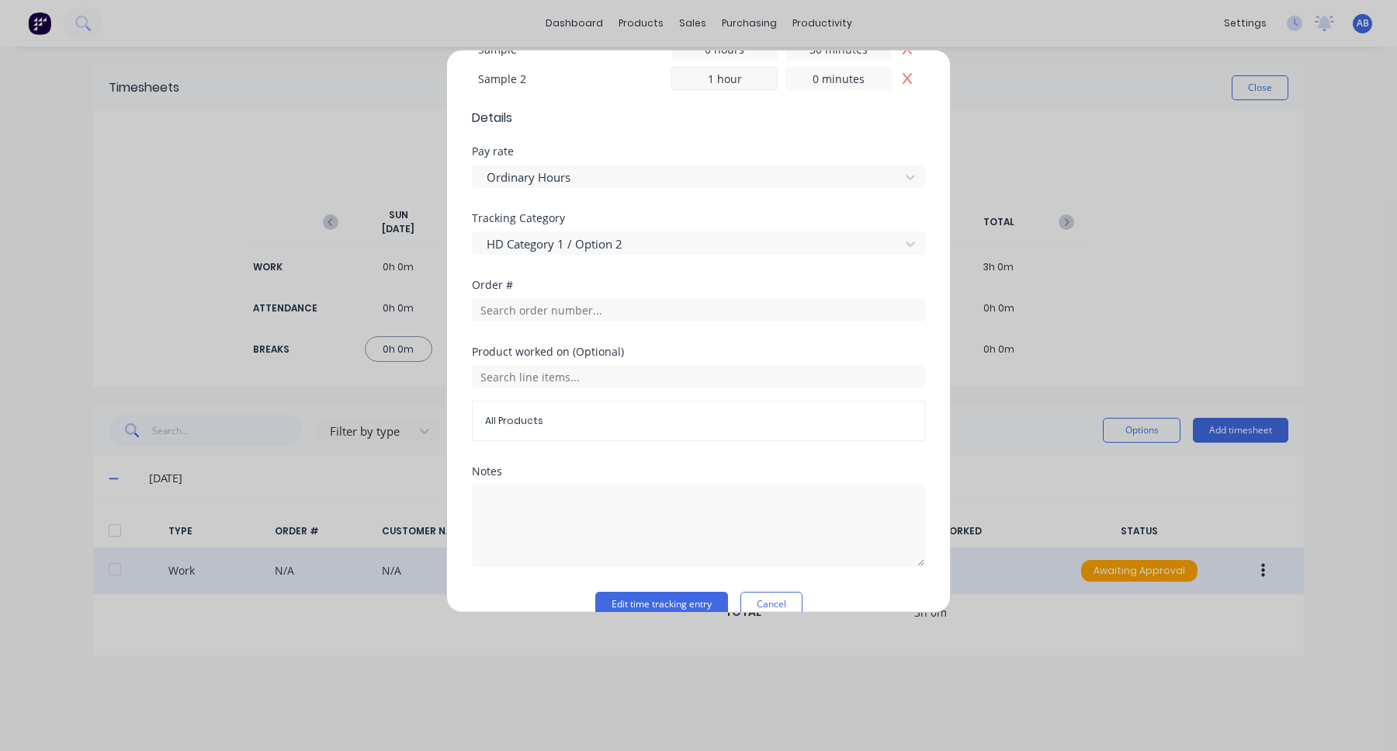
scroll to position [514, 0]
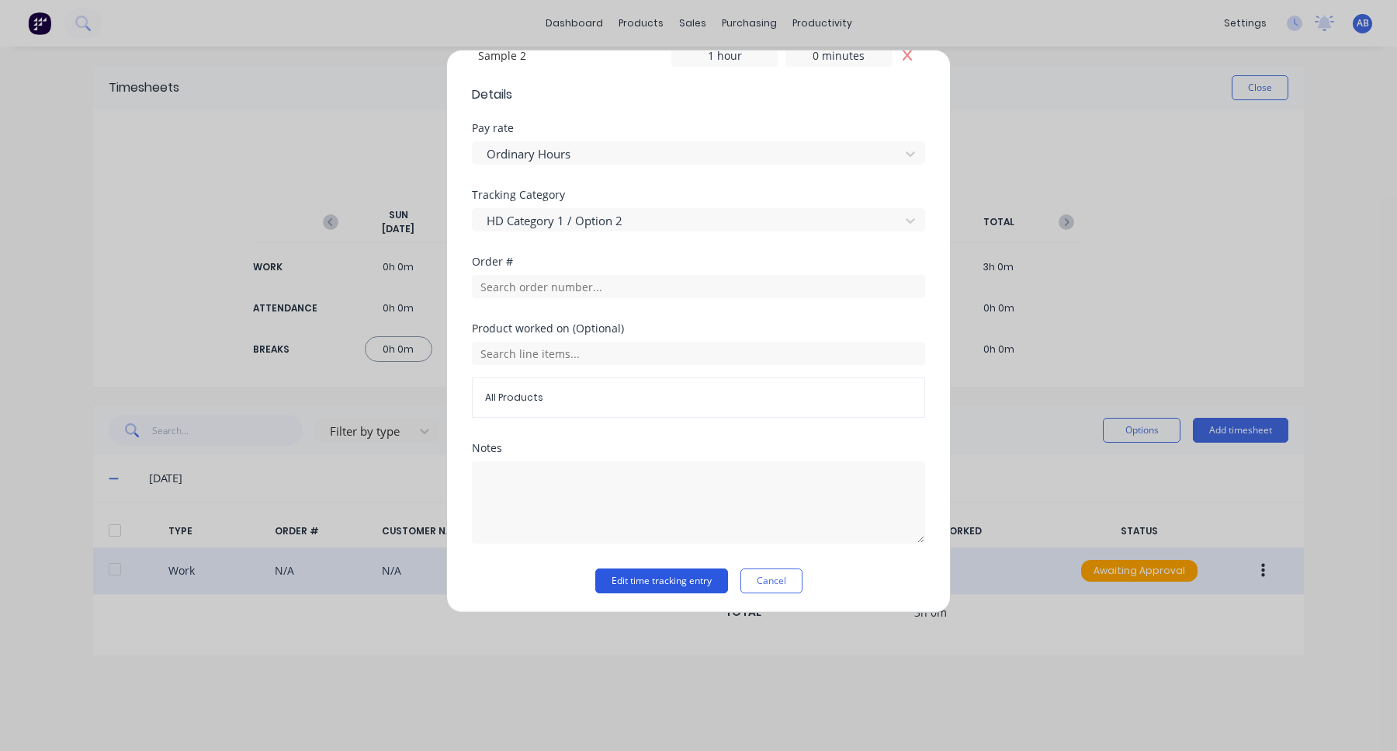
click at [695, 582] on button "Edit time tracking entry" at bounding box center [661, 580] width 133 height 25
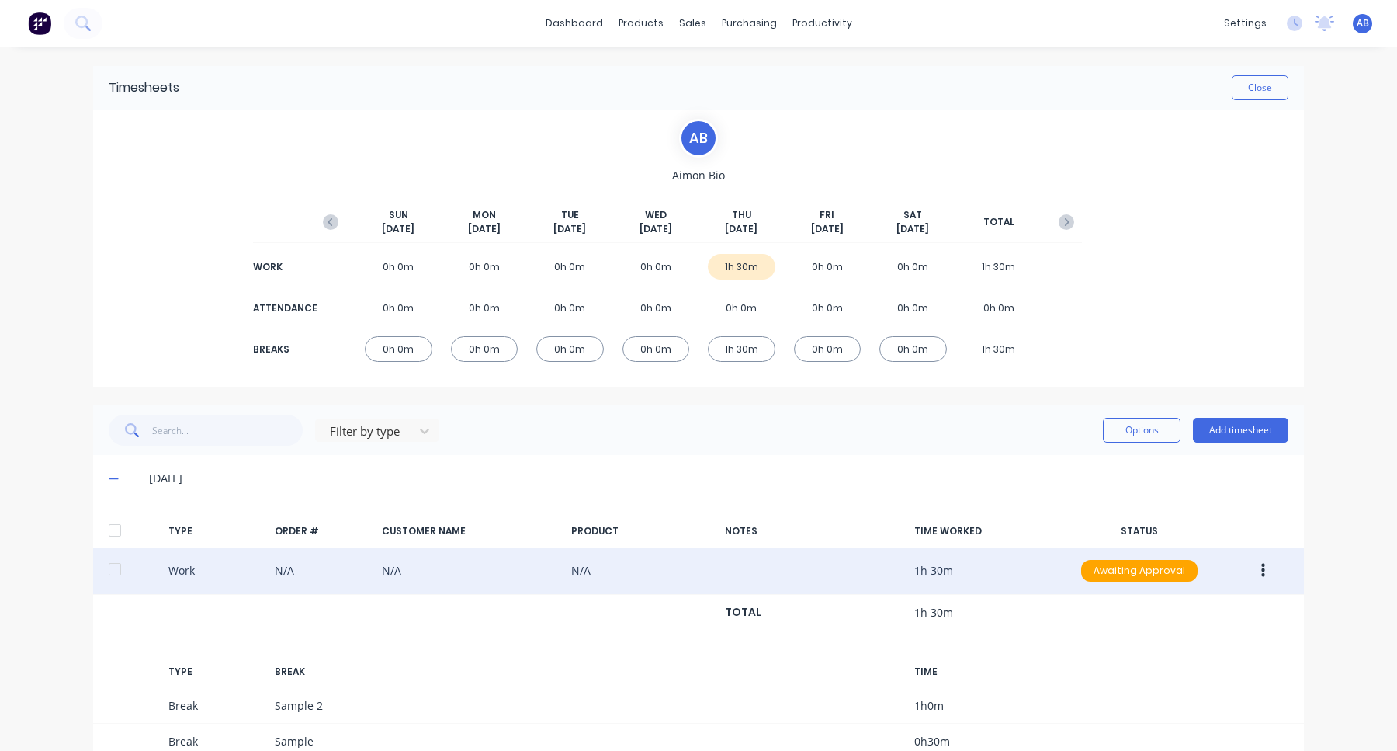
scroll to position [88, 0]
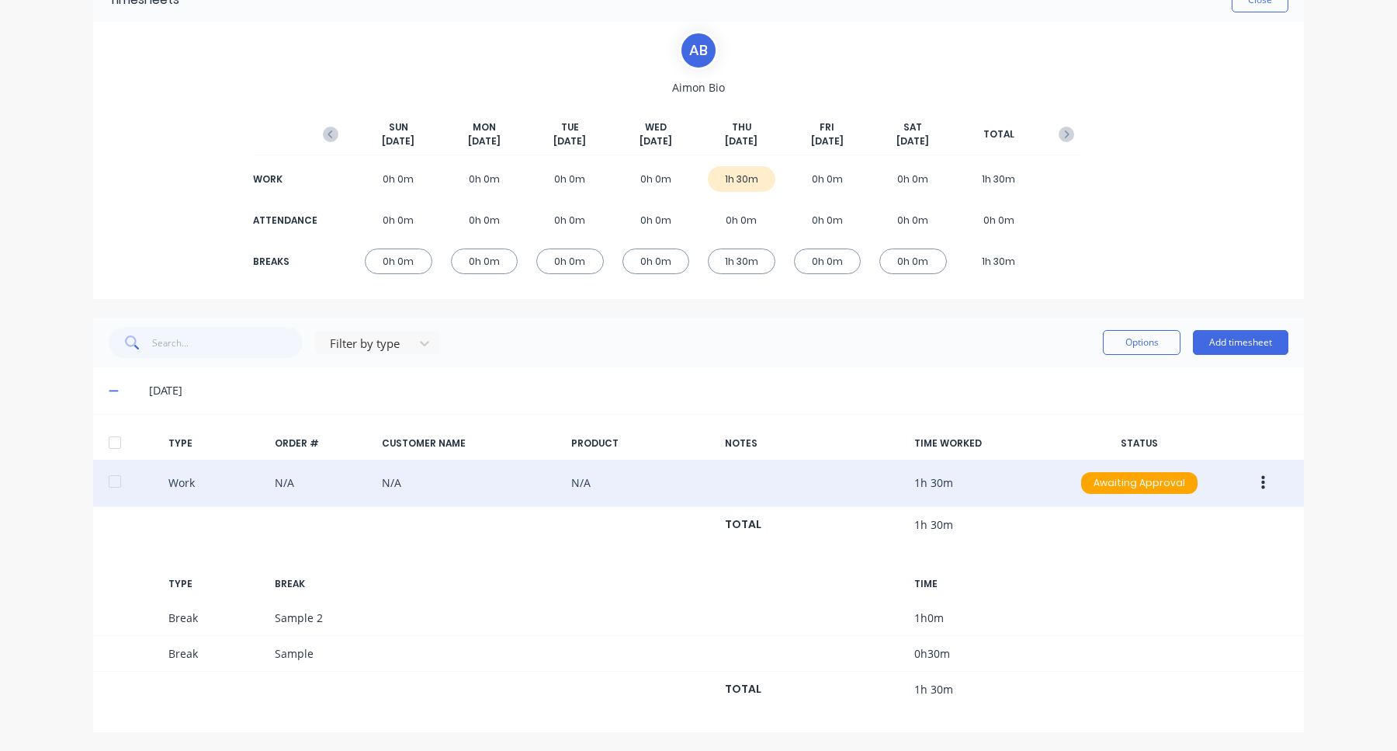
click at [1268, 480] on button "button" at bounding box center [1263, 483] width 36 height 28
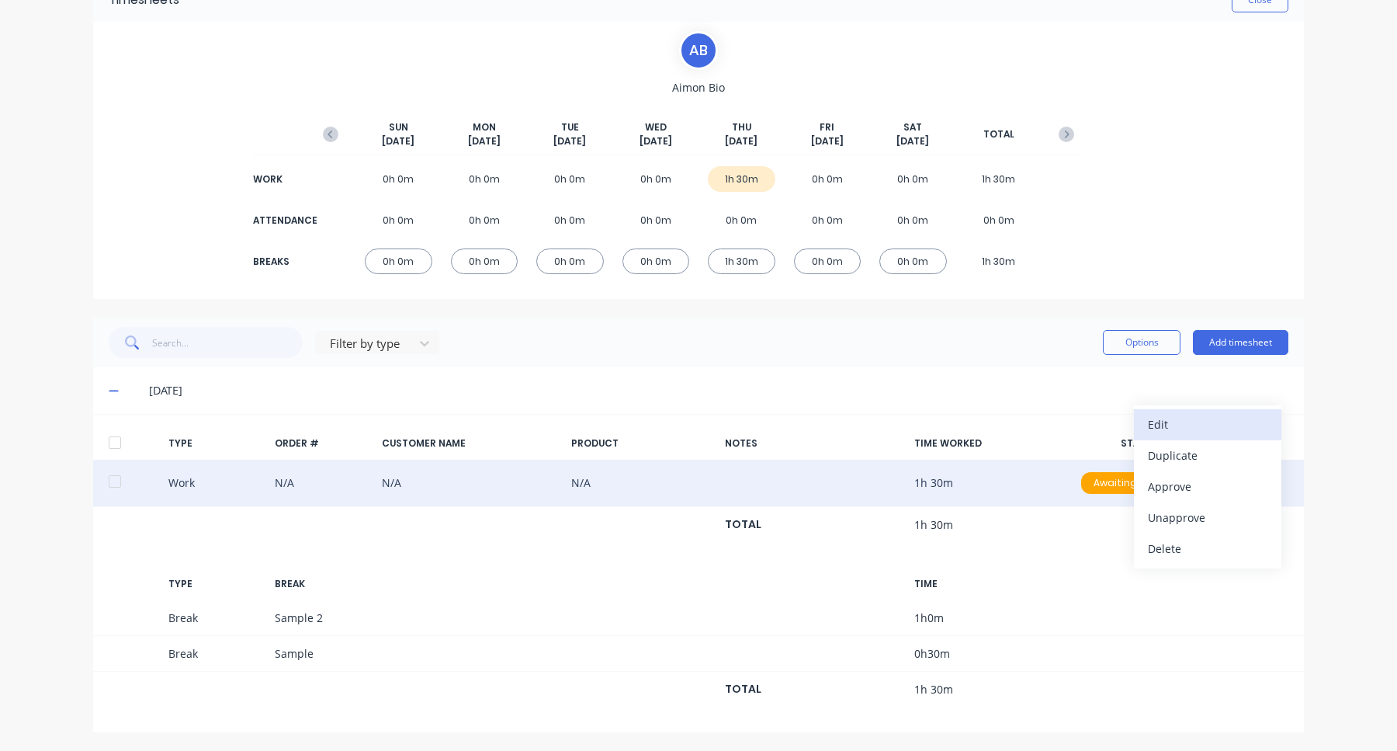
click at [1234, 432] on div "Edit" at bounding box center [1208, 424] width 120 height 23
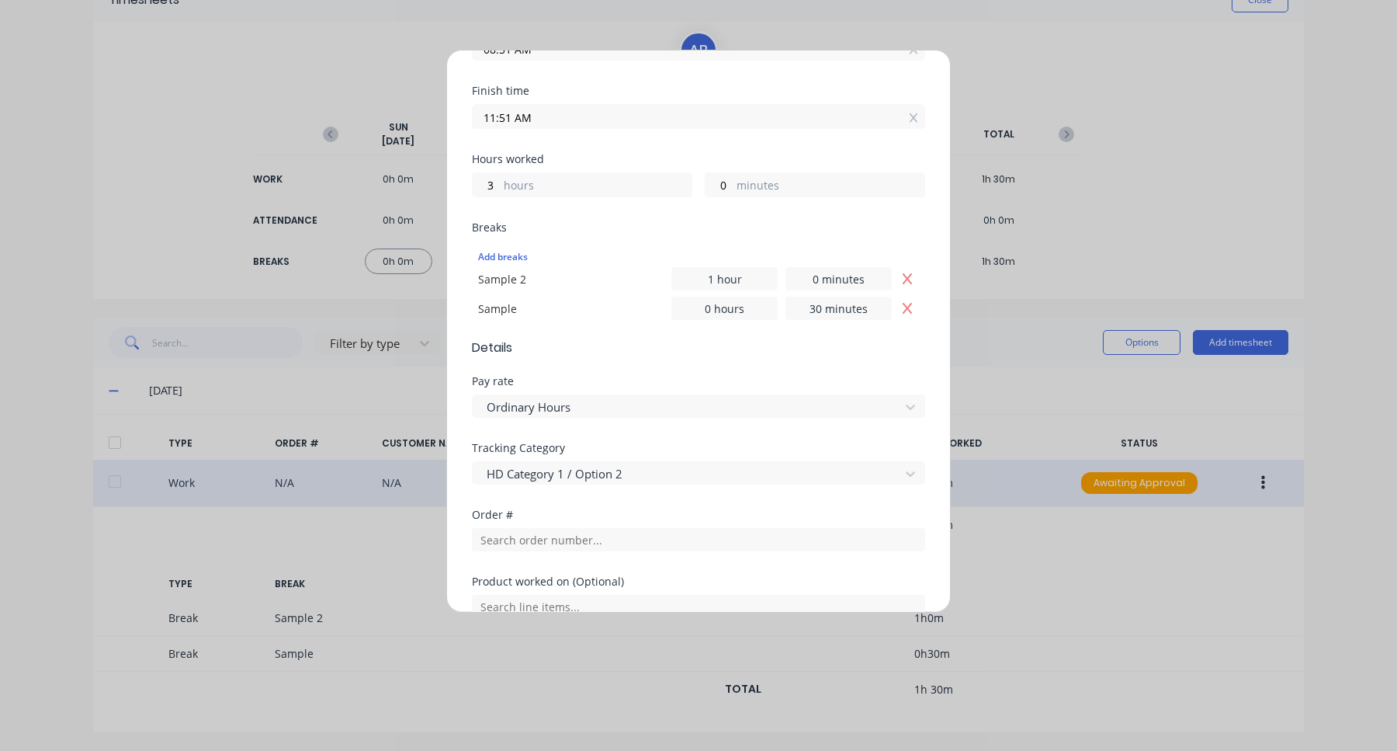
scroll to position [343, 0]
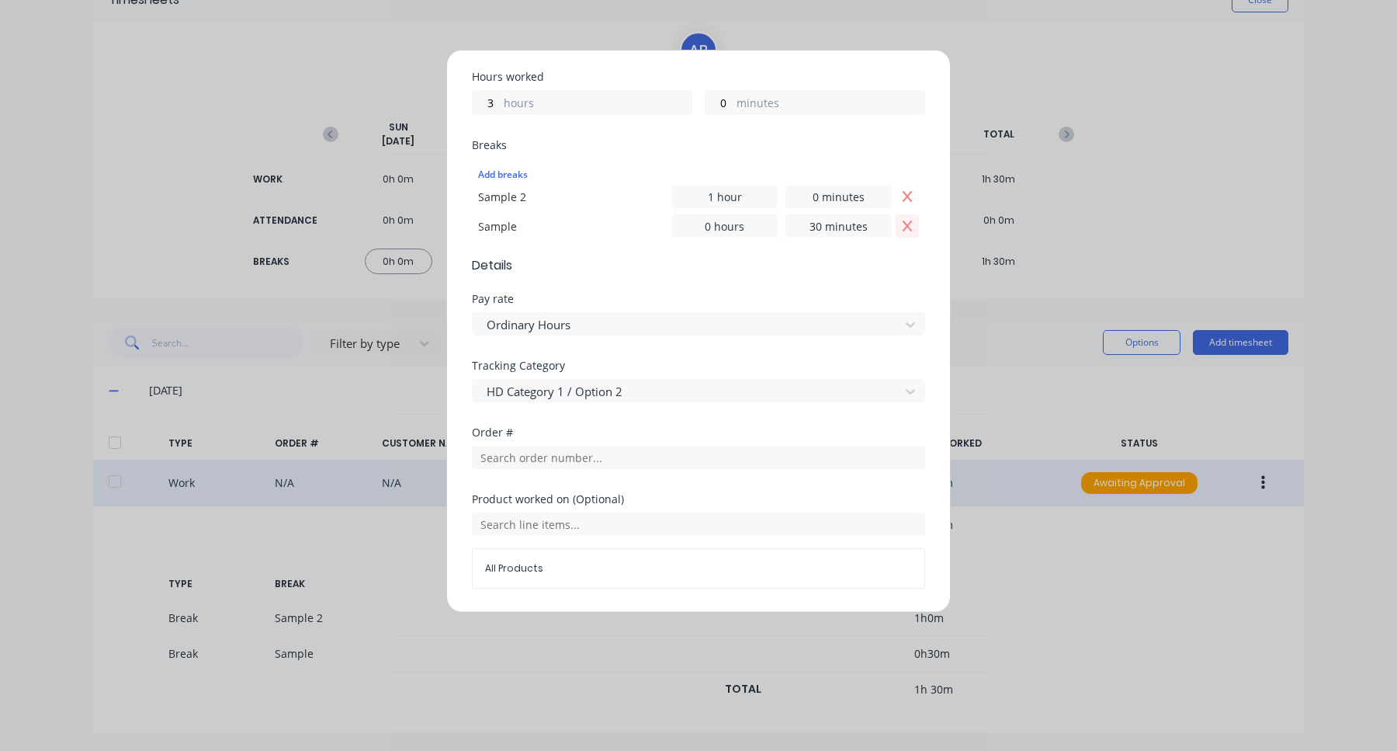
click at [905, 227] on icon "Remove Sample" at bounding box center [907, 225] width 9 height 11
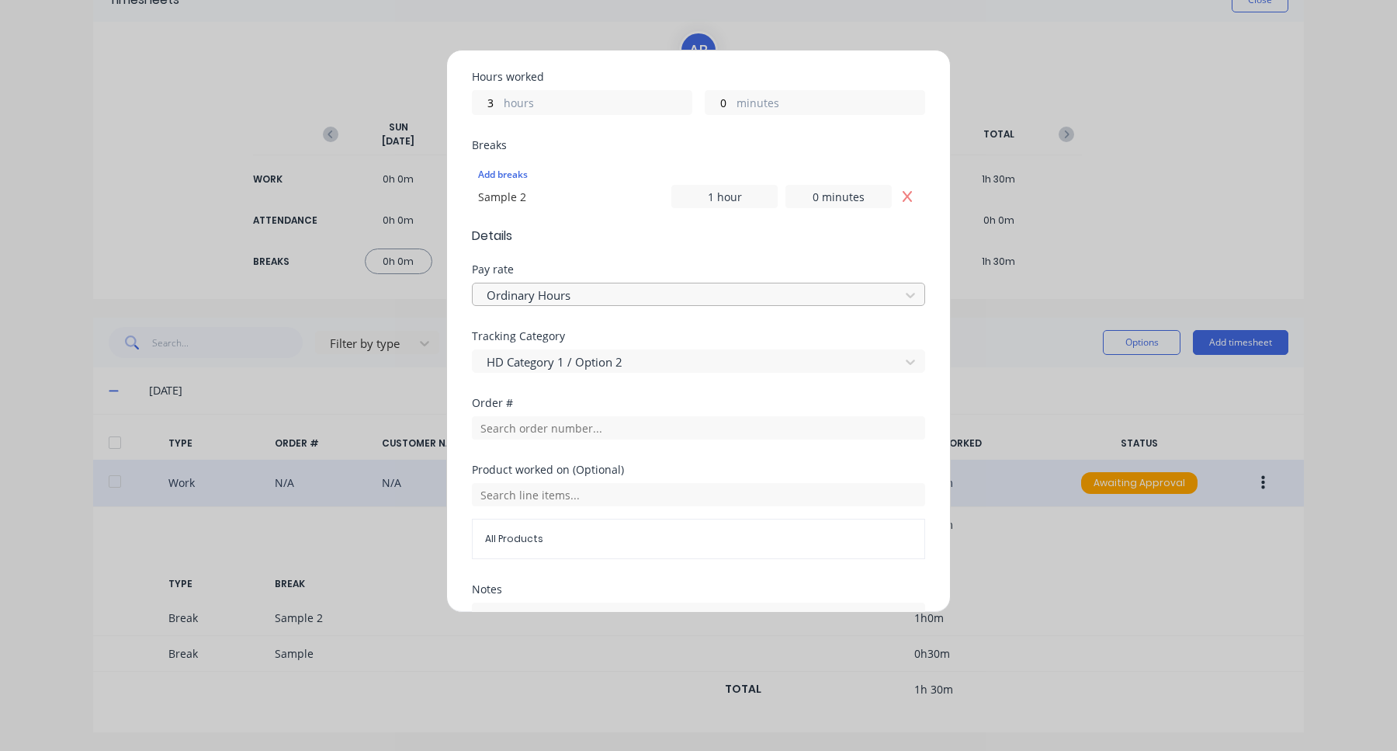
scroll to position [487, 0]
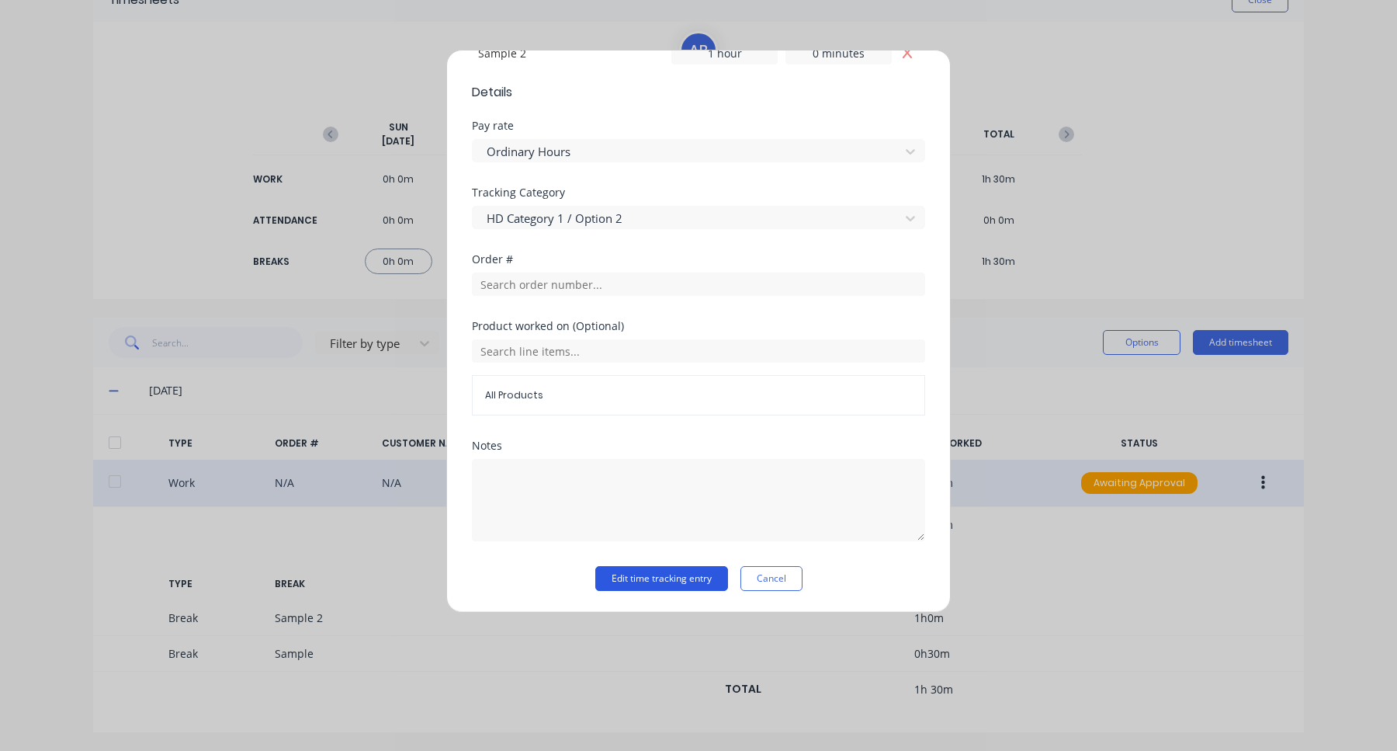
click at [695, 576] on button "Edit time tracking entry" at bounding box center [661, 578] width 133 height 25
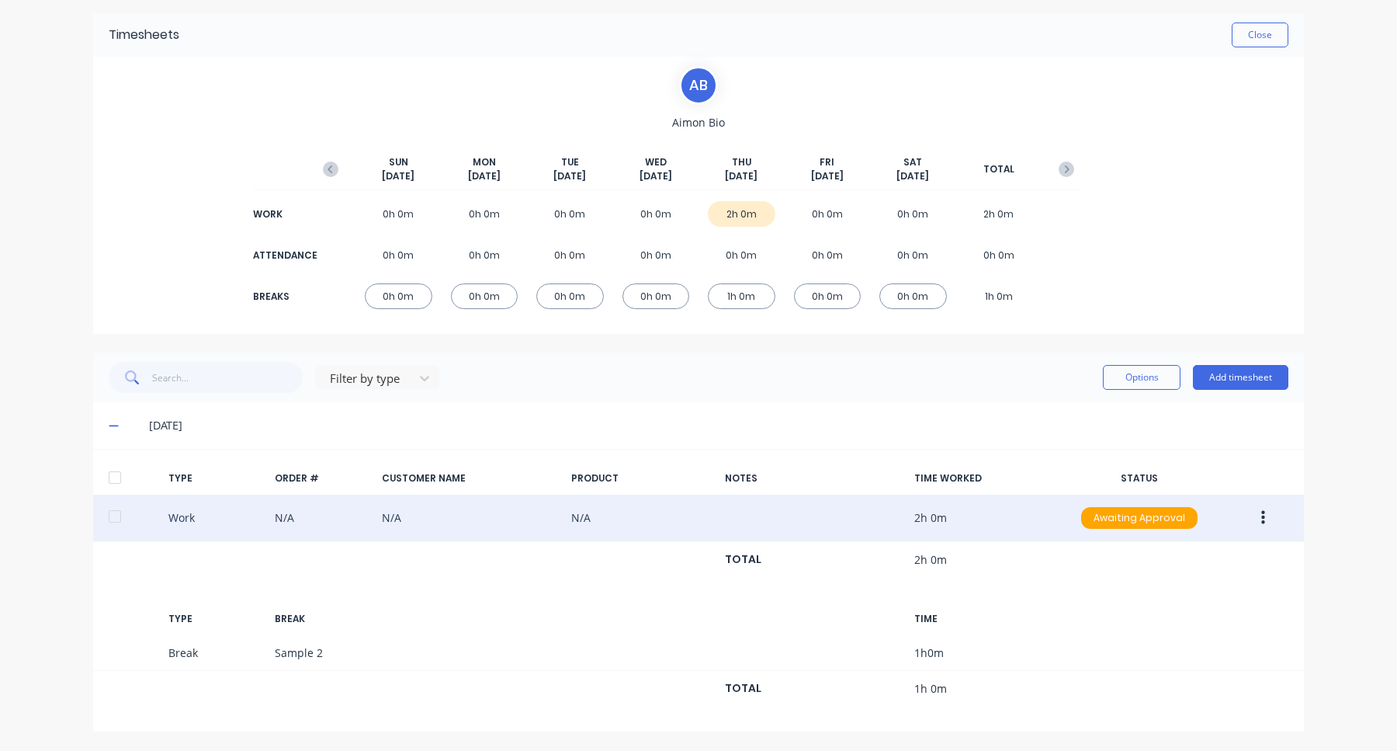
scroll to position [52, 0]
click at [1268, 519] on button "button" at bounding box center [1263, 519] width 36 height 28
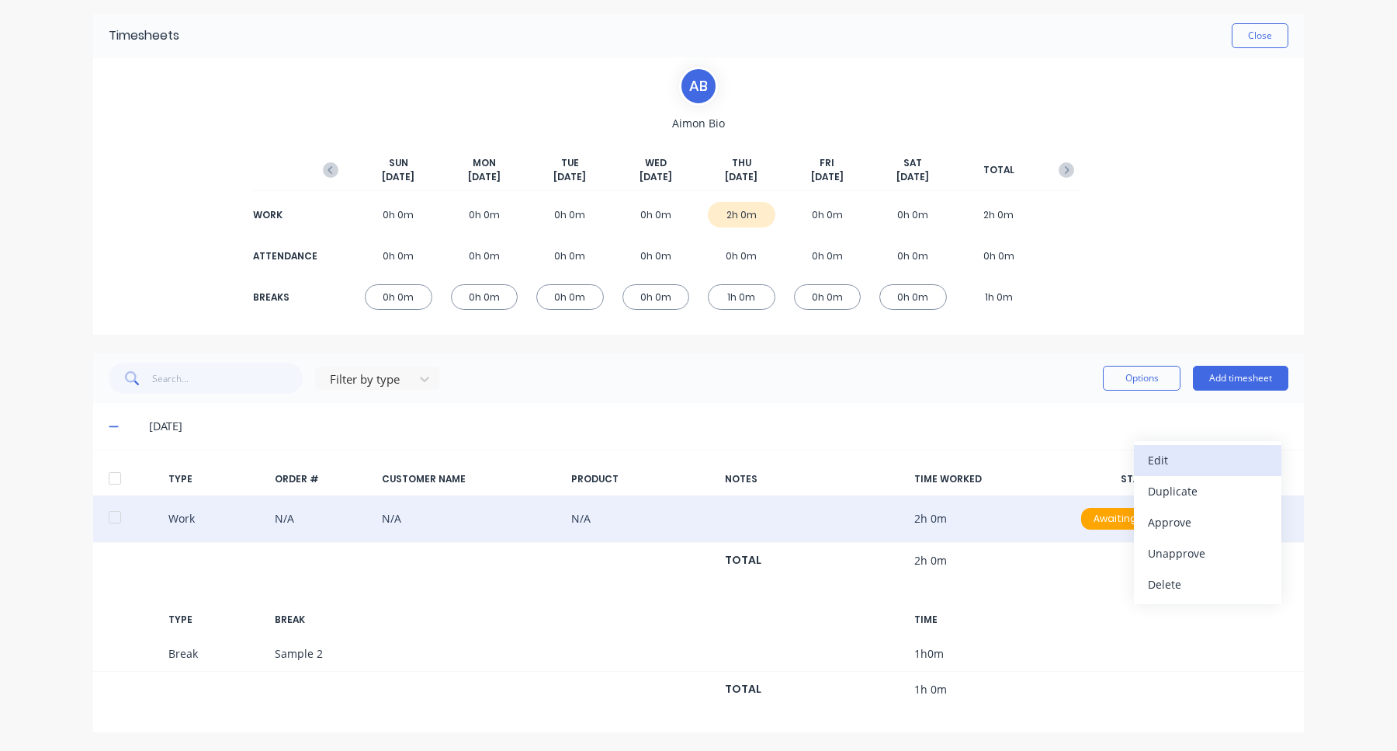
click at [1224, 470] on div "Edit" at bounding box center [1208, 460] width 120 height 23
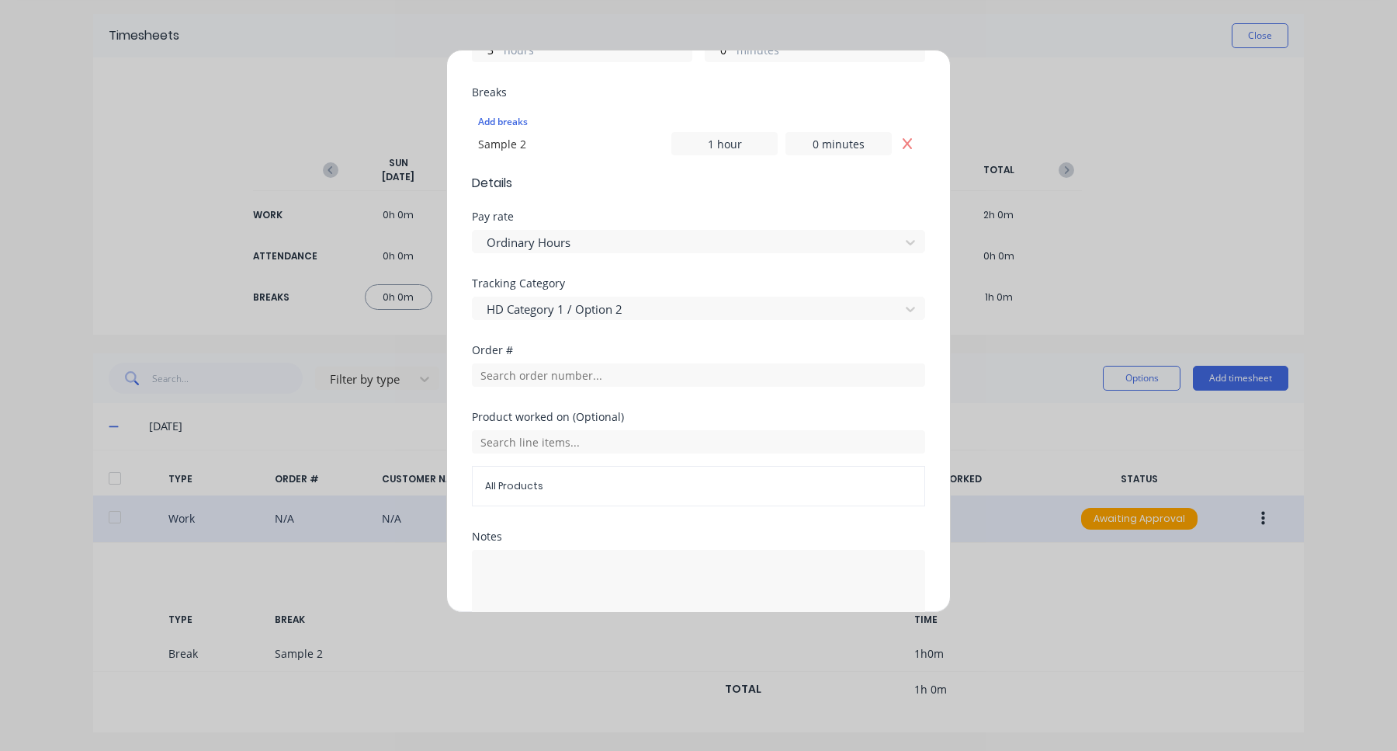
scroll to position [368, 0]
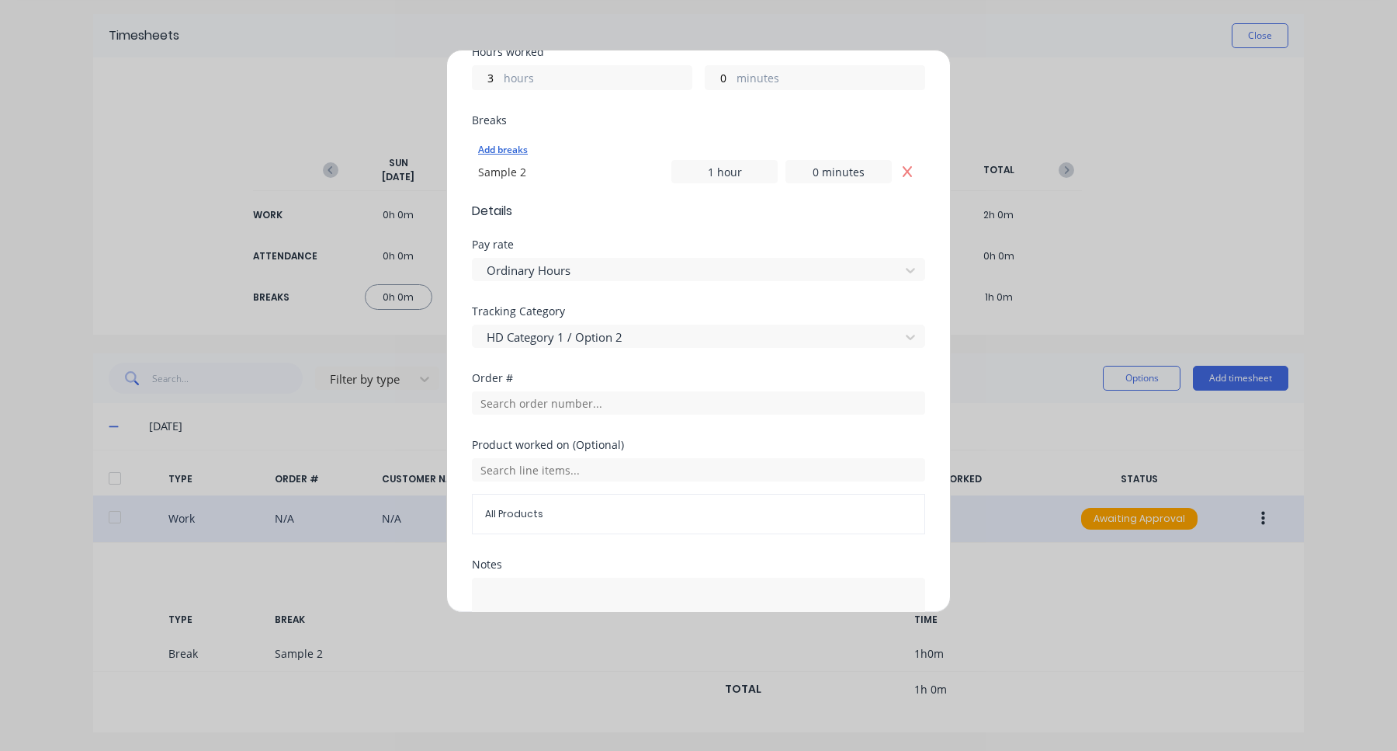
click at [490, 145] on div "Add breaks" at bounding box center [698, 150] width 441 height 20
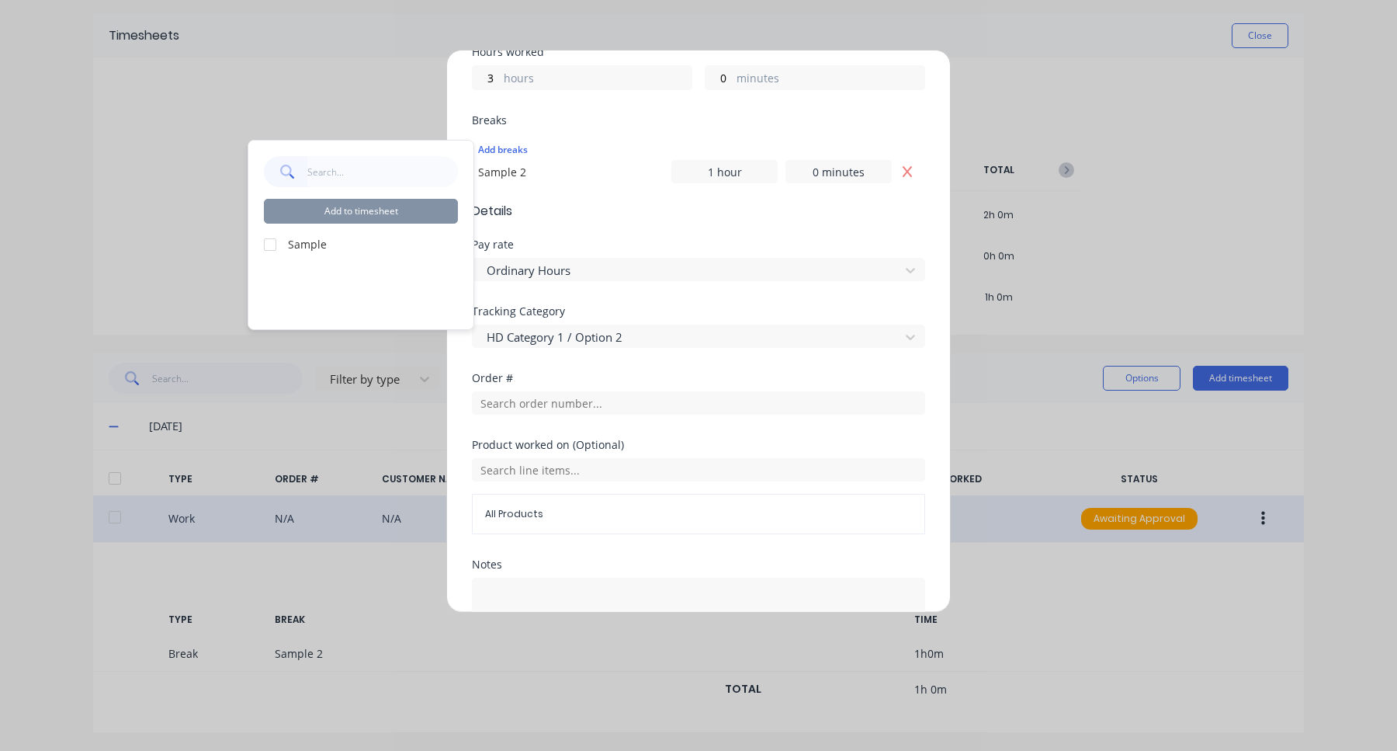
click at [269, 246] on div at bounding box center [270, 244] width 31 height 31
click at [340, 212] on button "Add to timesheet" at bounding box center [361, 211] width 194 height 25
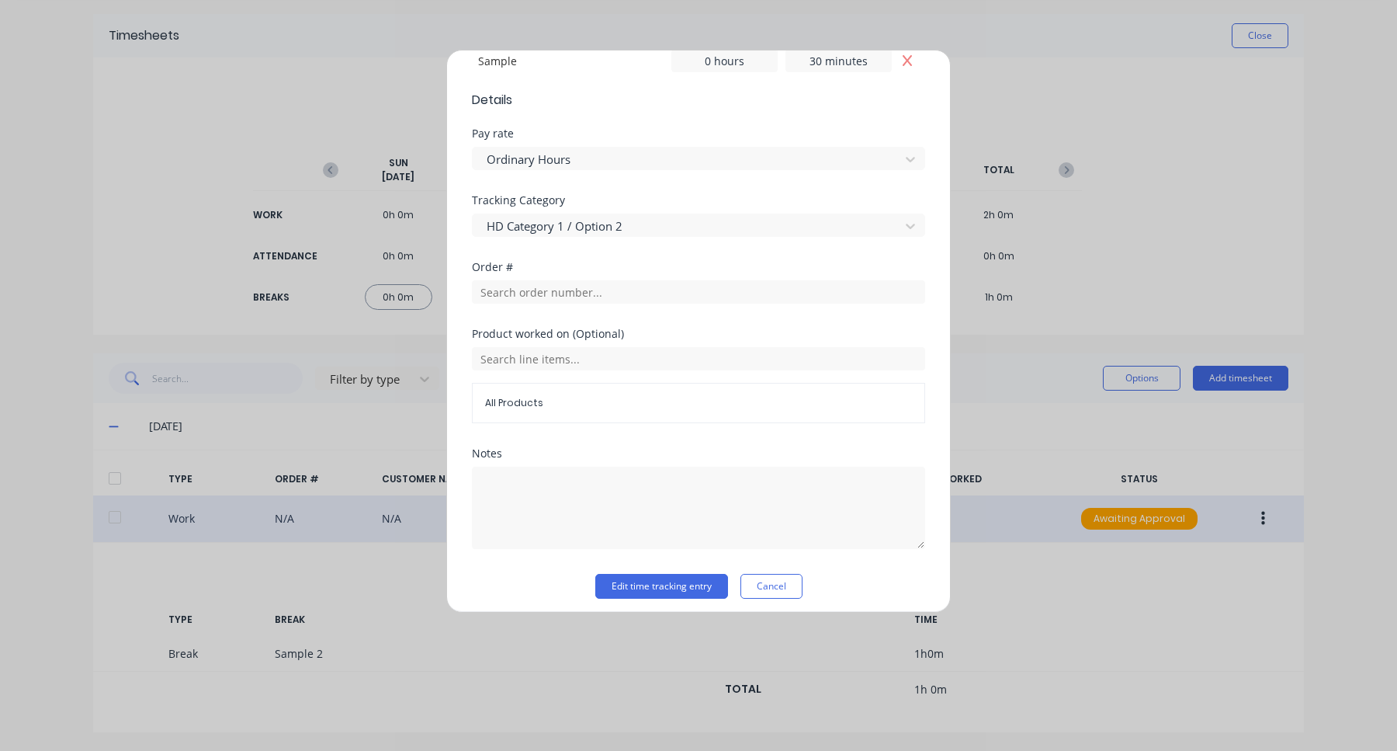
scroll to position [516, 0]
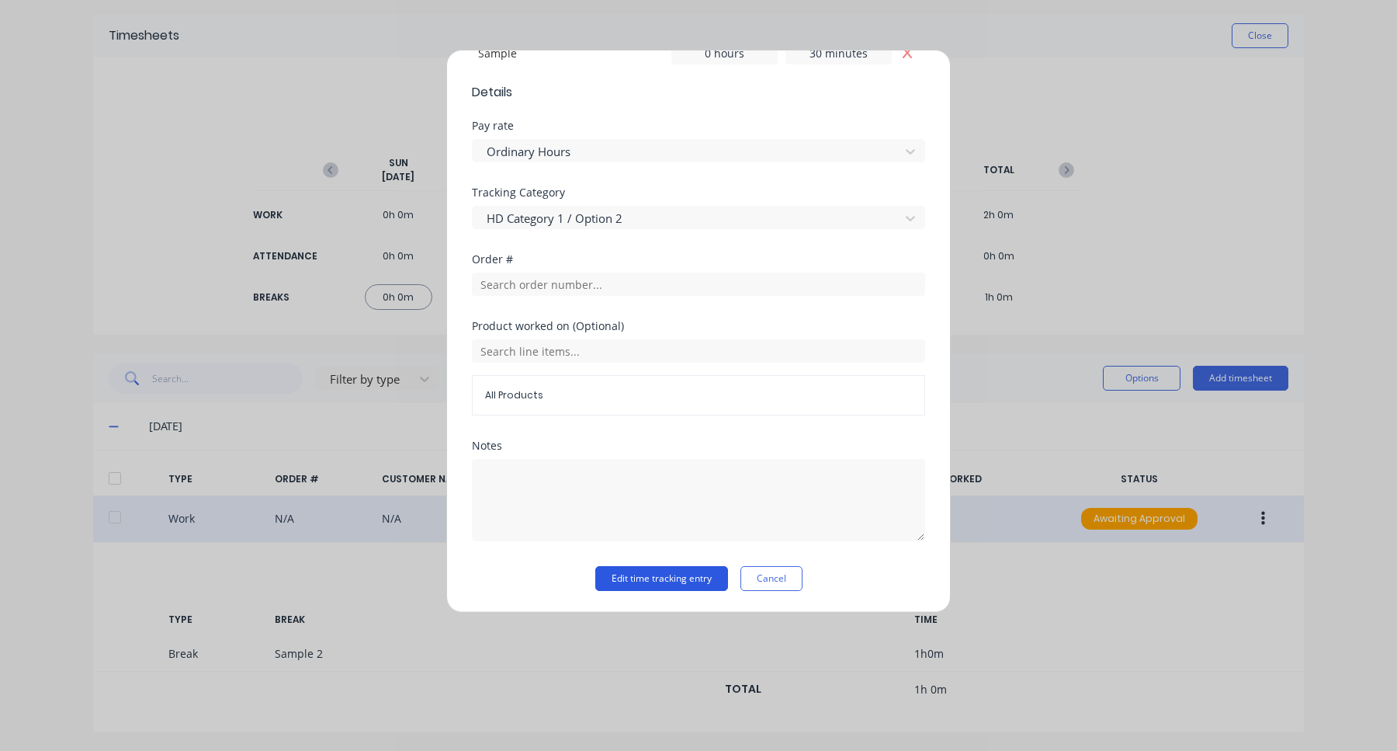
click at [702, 583] on button "Edit time tracking entry" at bounding box center [661, 578] width 133 height 25
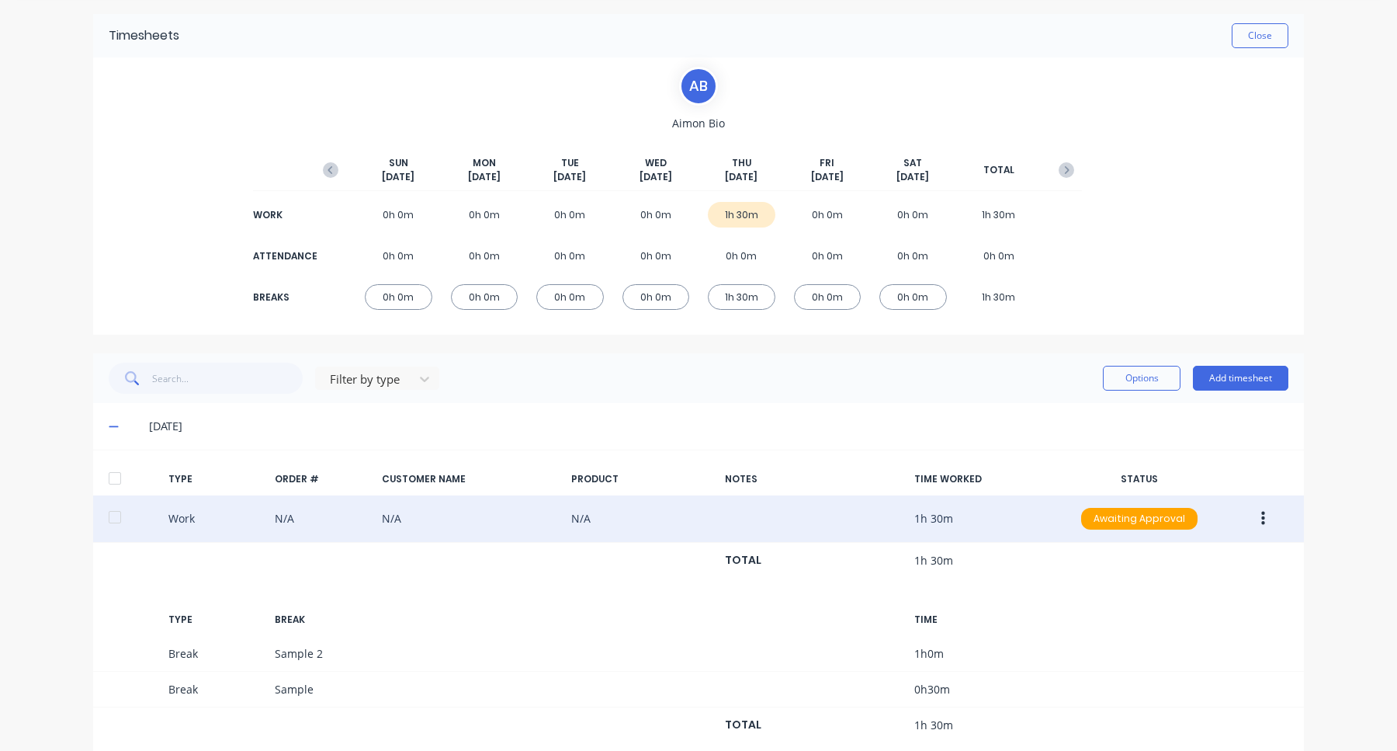
click at [1265, 523] on icon "button" at bounding box center [1263, 518] width 4 height 17
click at [1231, 463] on div "Edit" at bounding box center [1208, 460] width 120 height 23
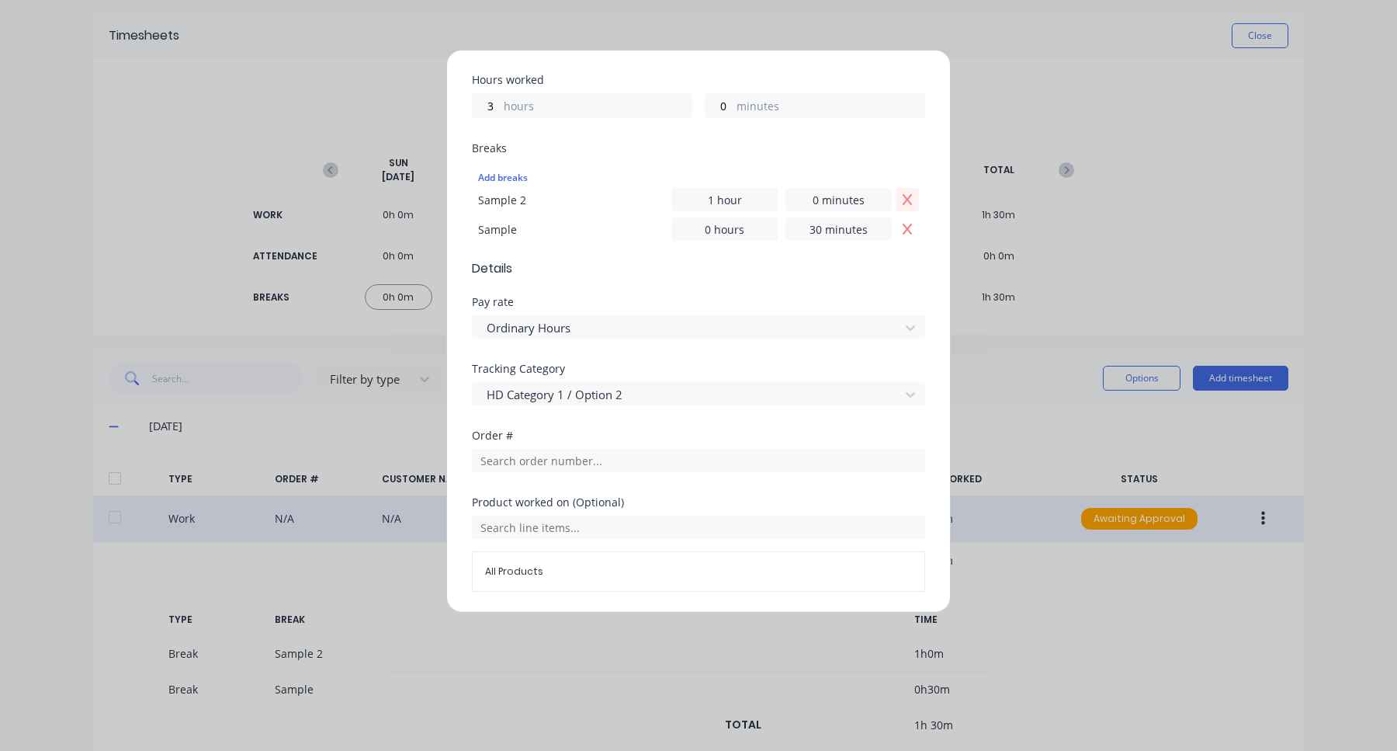
scroll to position [311, 0]
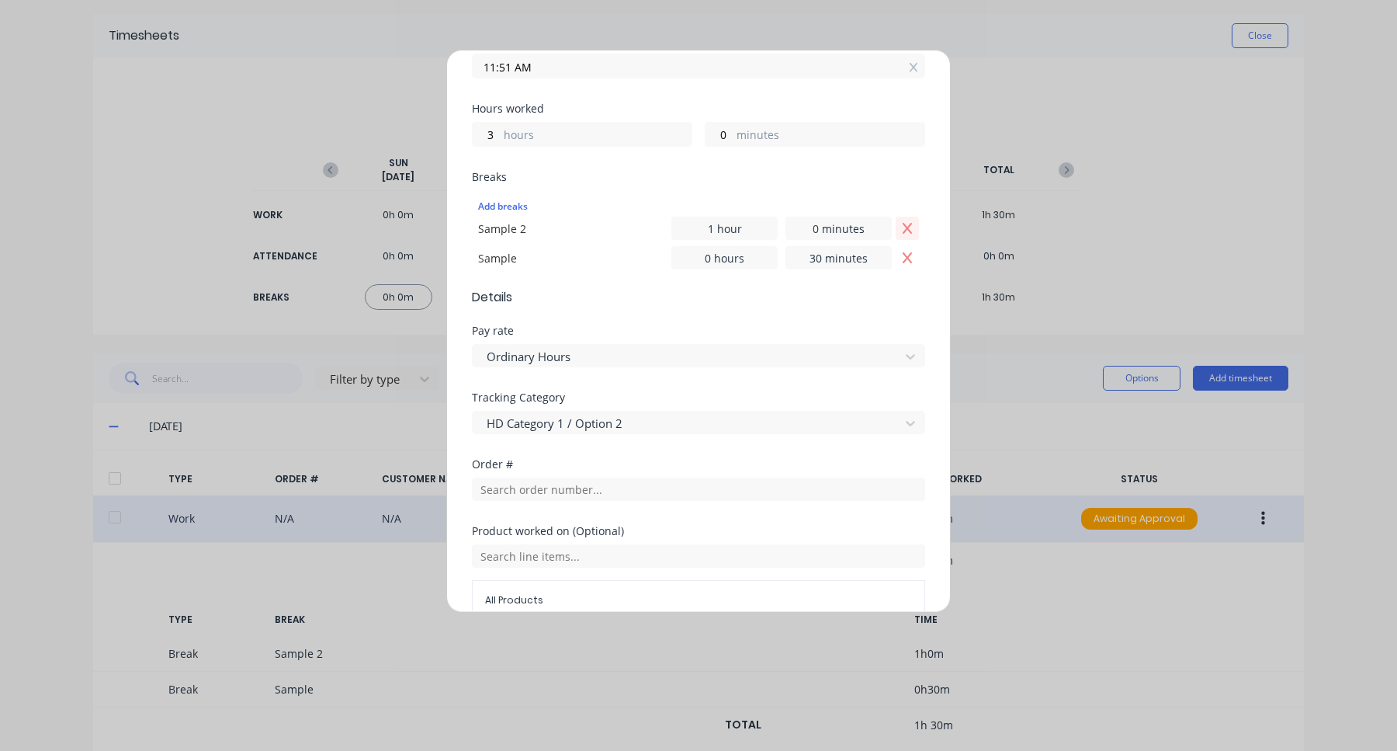
click at [905, 227] on icon "Remove Sample 2" at bounding box center [907, 228] width 12 height 12
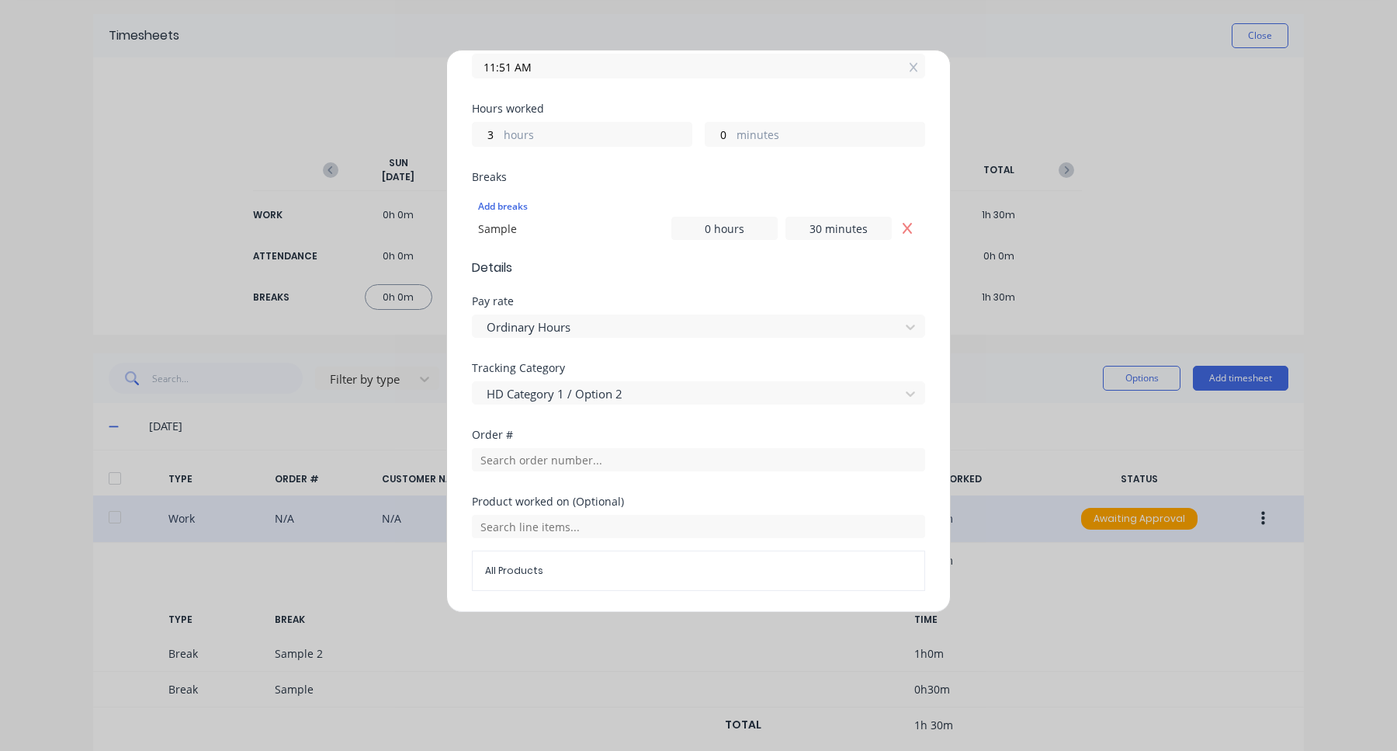
click at [905, 228] on icon "Remove Sample" at bounding box center [907, 228] width 9 height 11
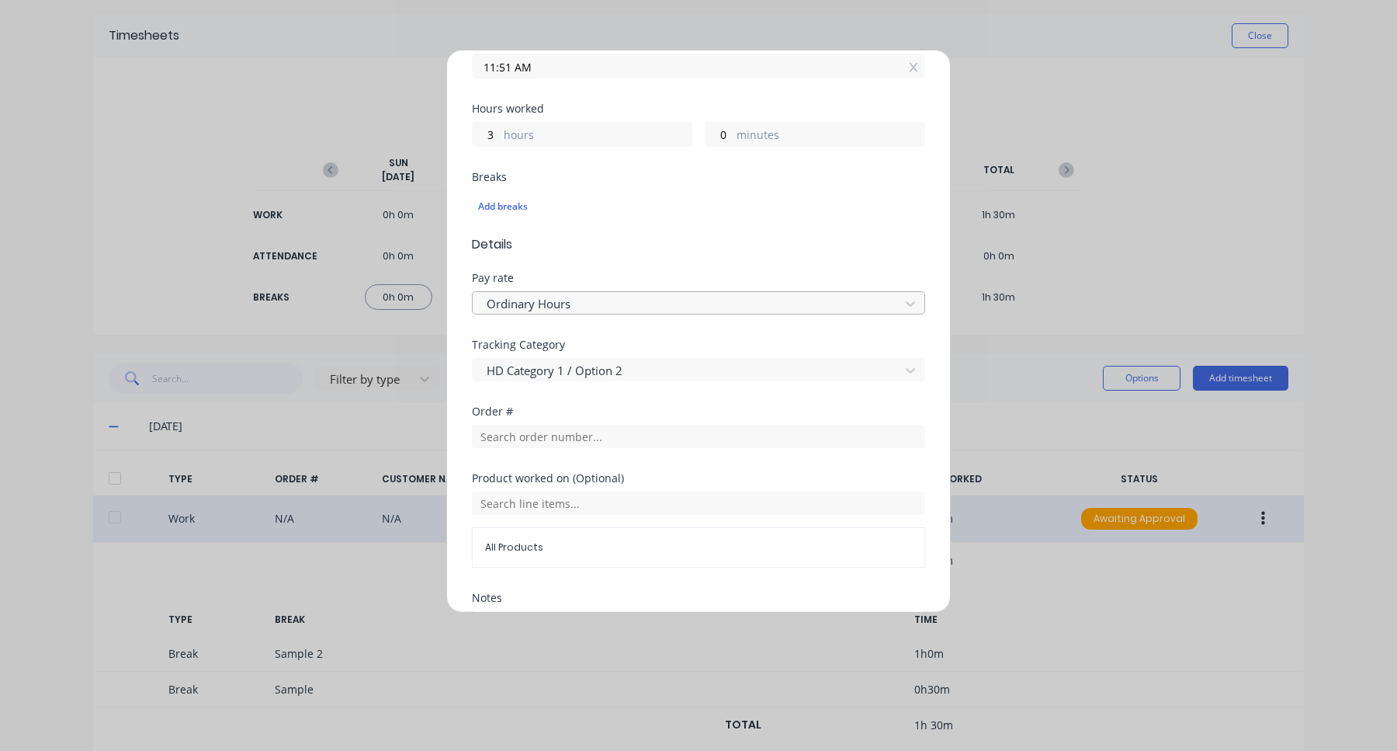
scroll to position [463, 0]
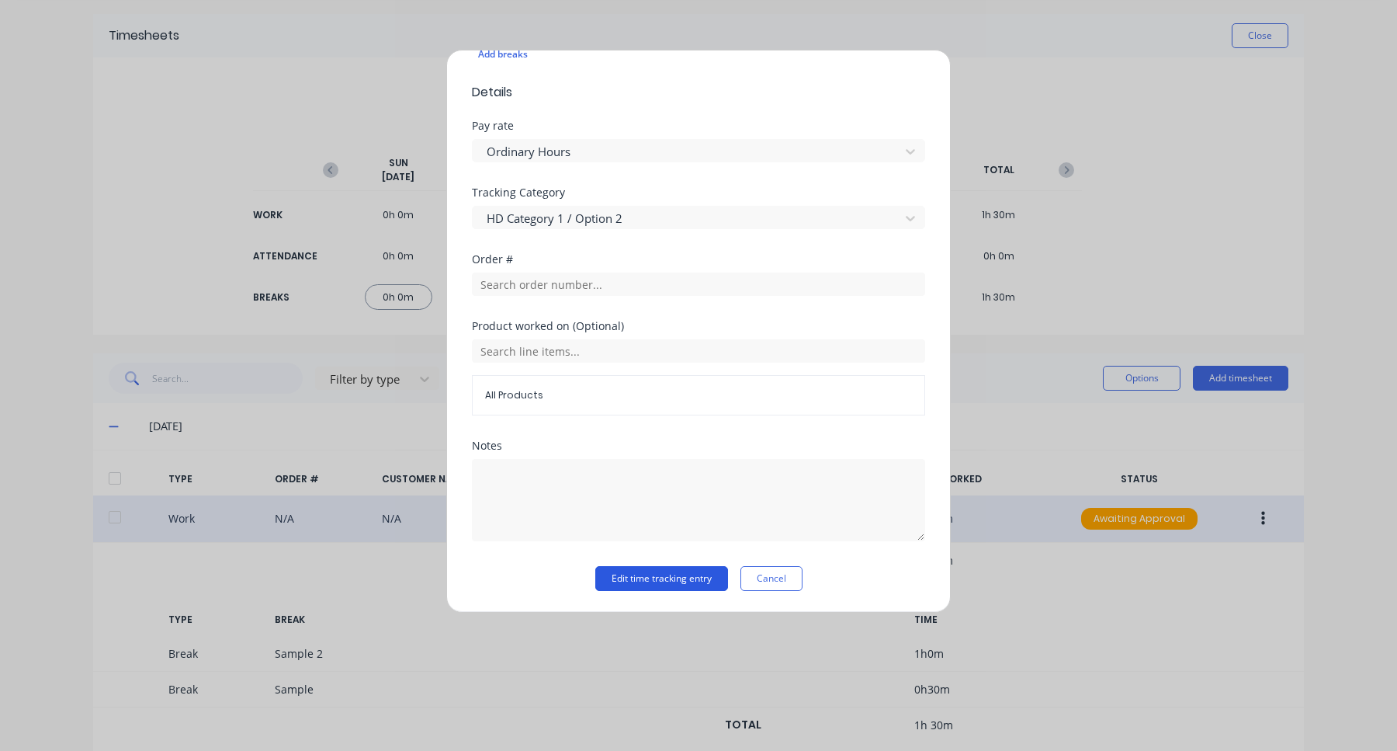
click at [646, 578] on button "Edit time tracking entry" at bounding box center [661, 578] width 133 height 25
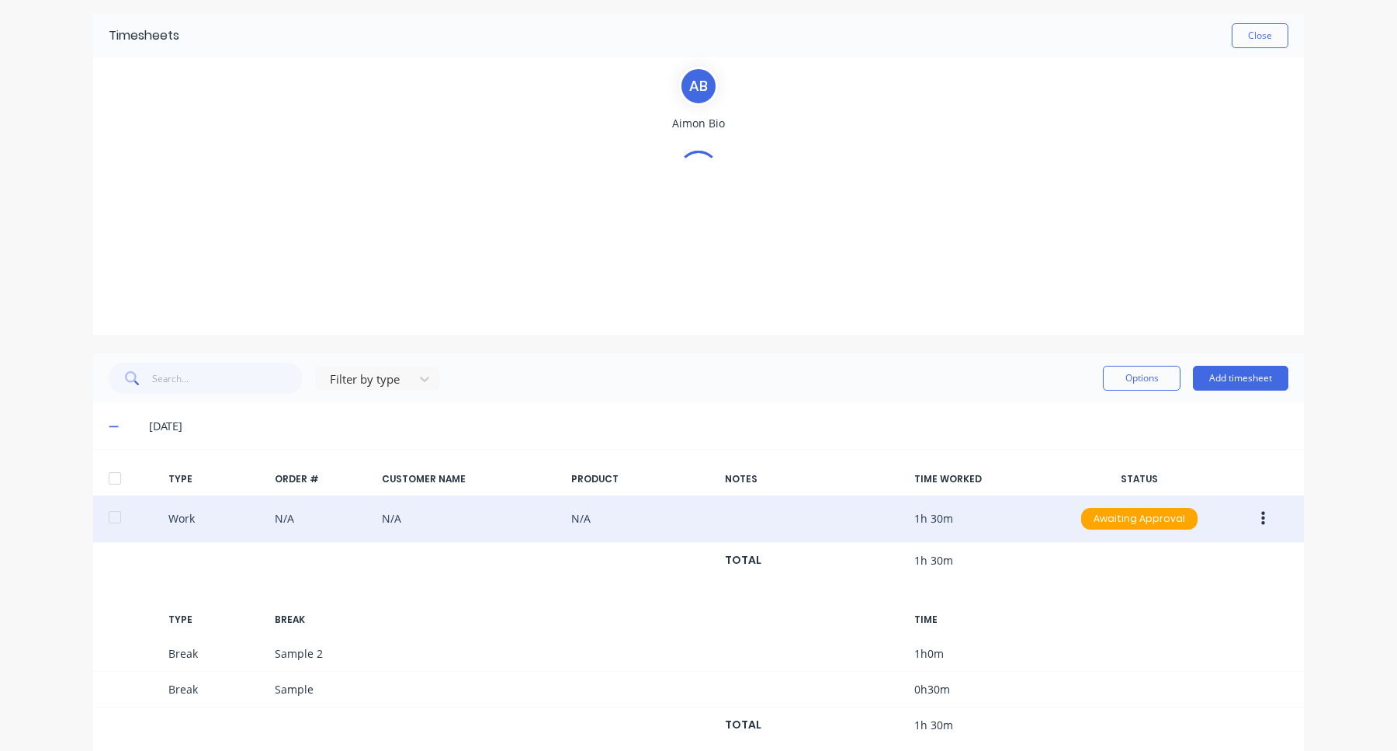
scroll to position [0, 0]
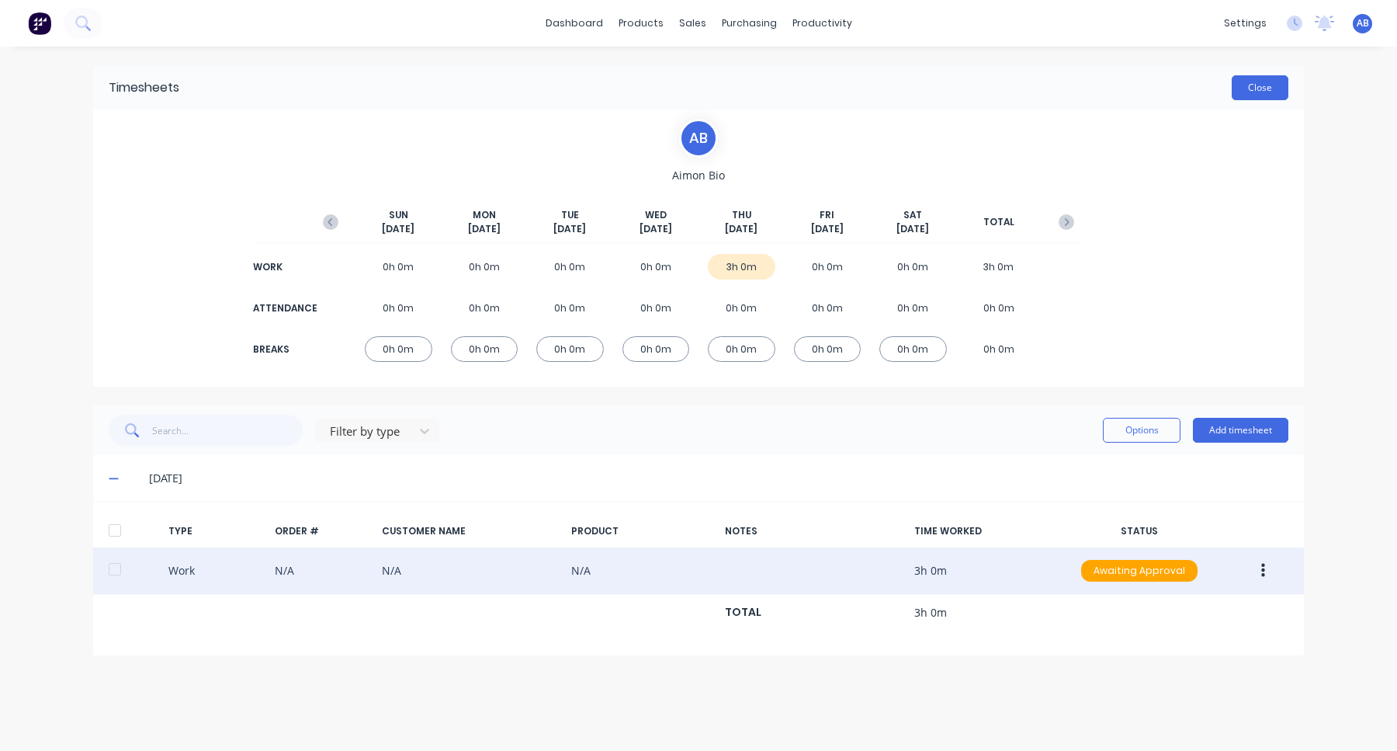
click at [1257, 90] on button "Close" at bounding box center [1260, 87] width 57 height 25
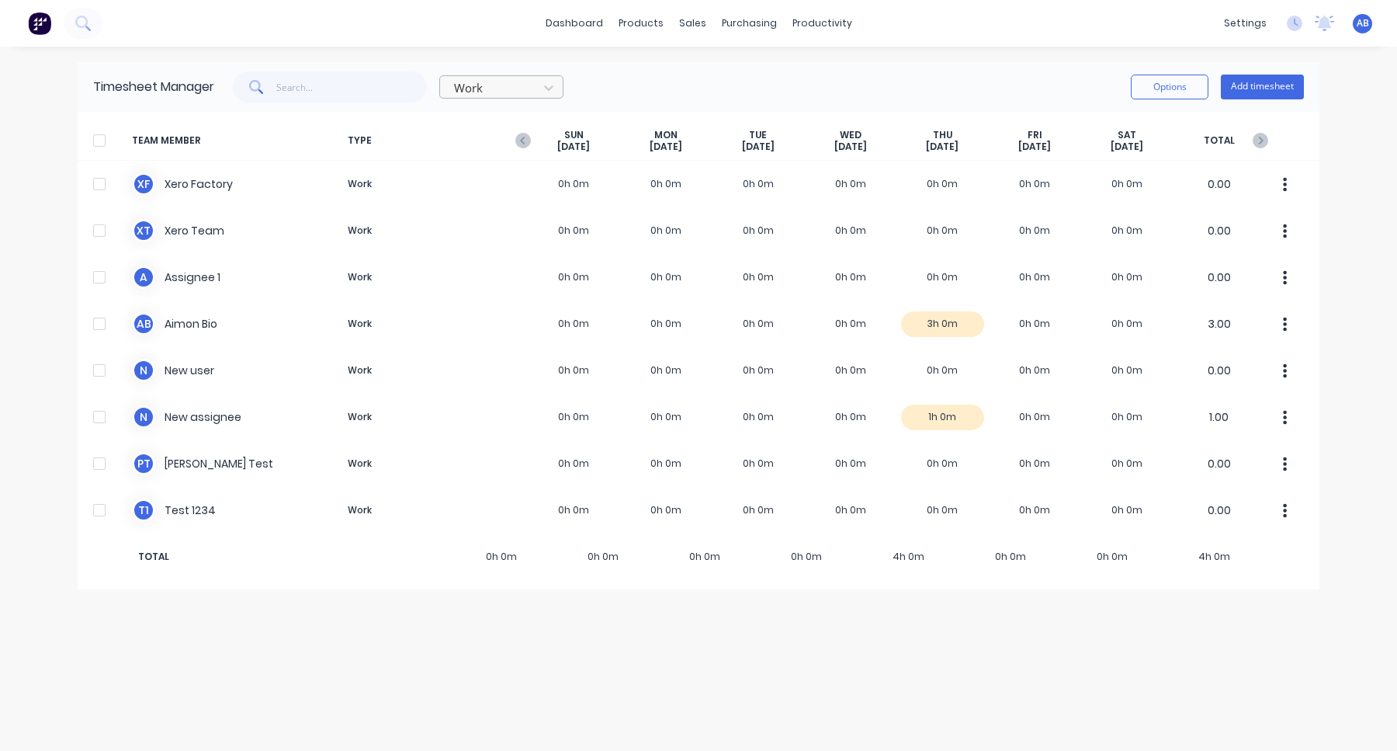
click at [505, 82] on div at bounding box center [492, 87] width 78 height 19
click at [499, 155] on div "Attendance" at bounding box center [501, 151] width 124 height 29
click at [506, 92] on div at bounding box center [492, 87] width 78 height 19
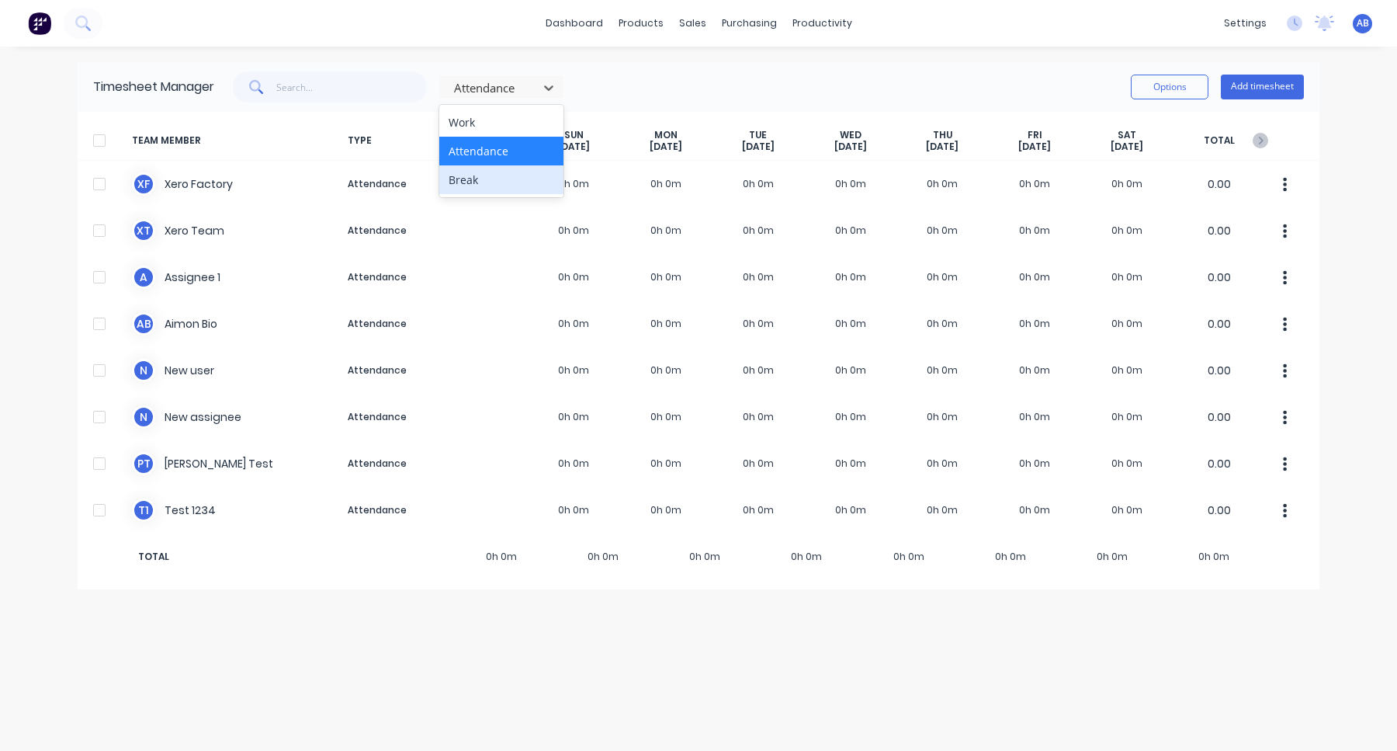
click at [498, 179] on div "Break" at bounding box center [501, 179] width 124 height 29
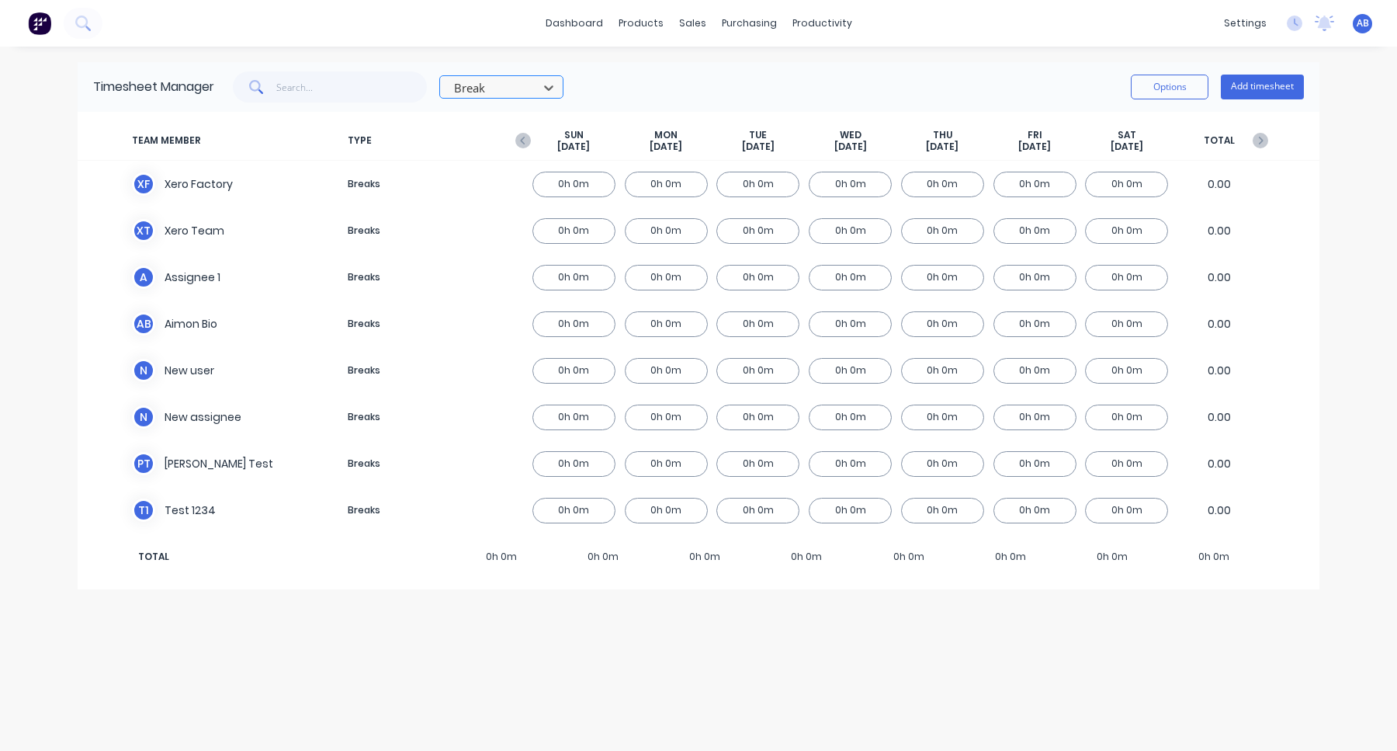
click at [517, 95] on div at bounding box center [492, 87] width 78 height 19
click at [517, 130] on div "Work" at bounding box center [501, 122] width 124 height 29
